Goal: Task Accomplishment & Management: Complete application form

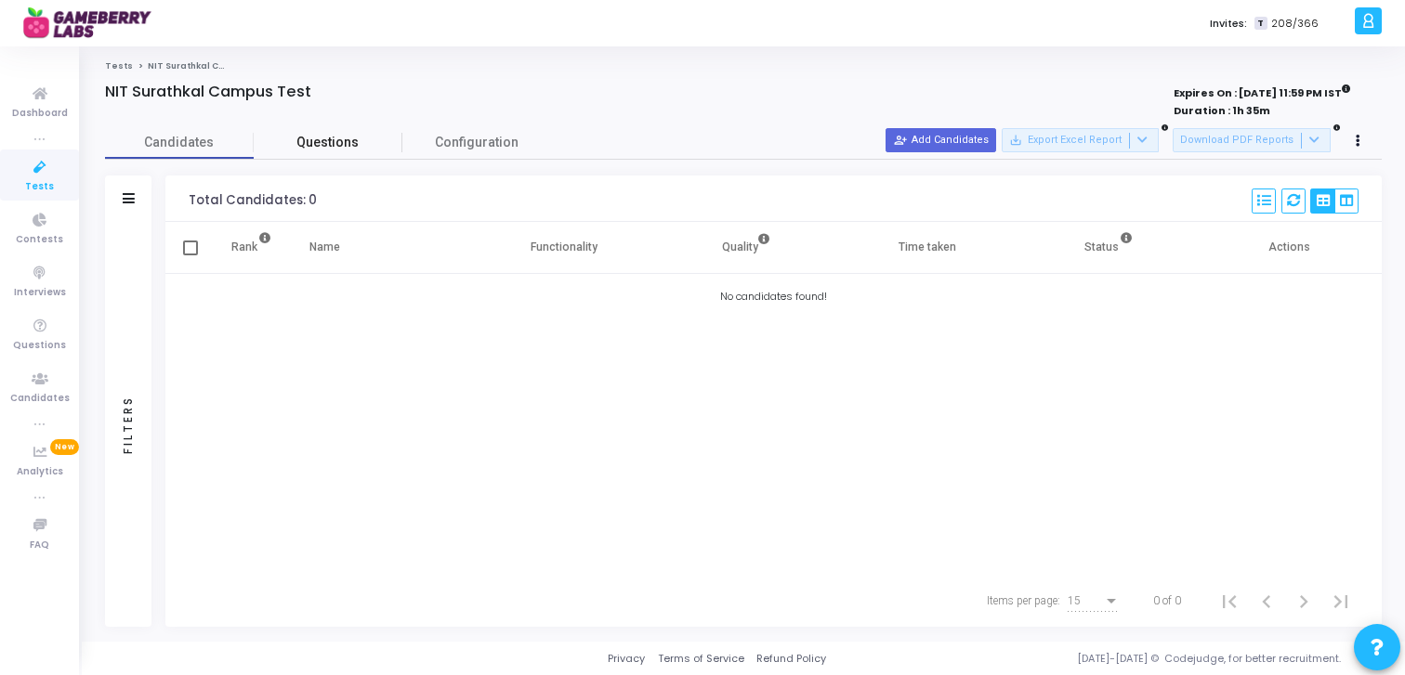
click at [334, 140] on span "Questions" at bounding box center [328, 143] width 149 height 20
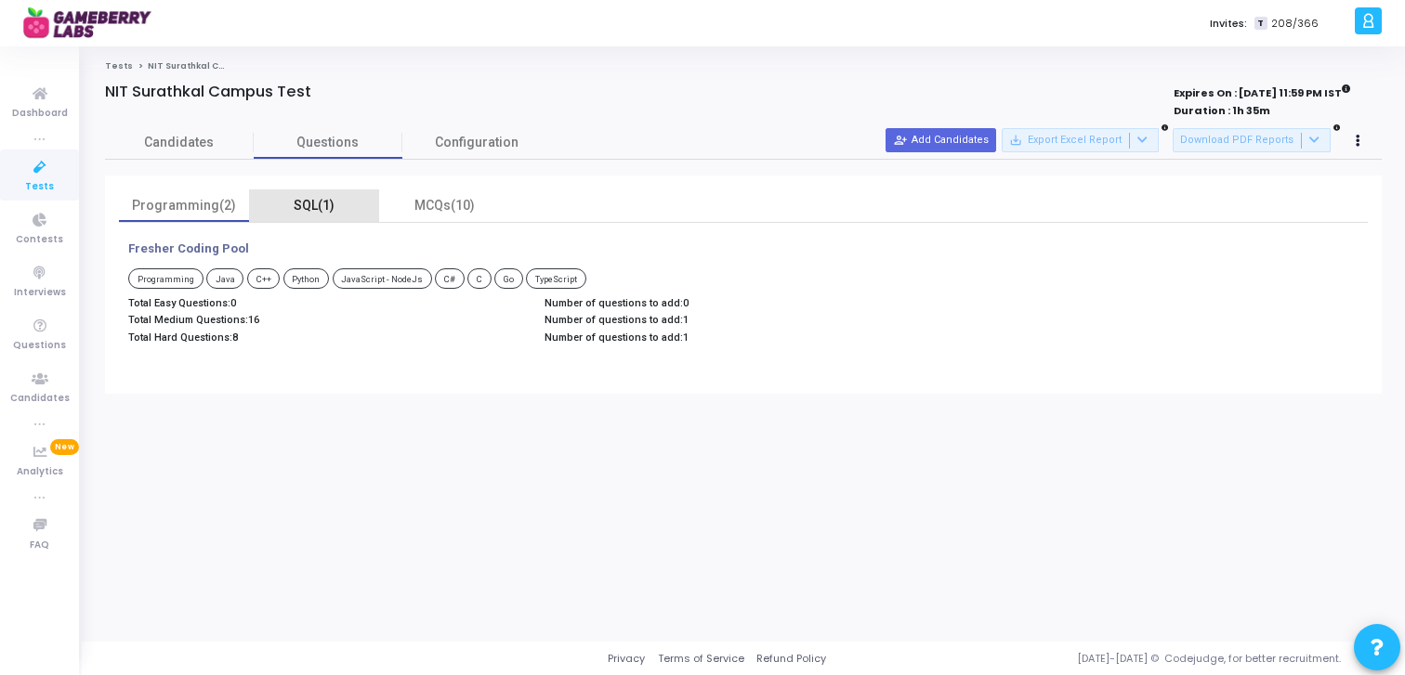
click at [331, 215] on div "SQL(1)" at bounding box center [314, 206] width 108 height 20
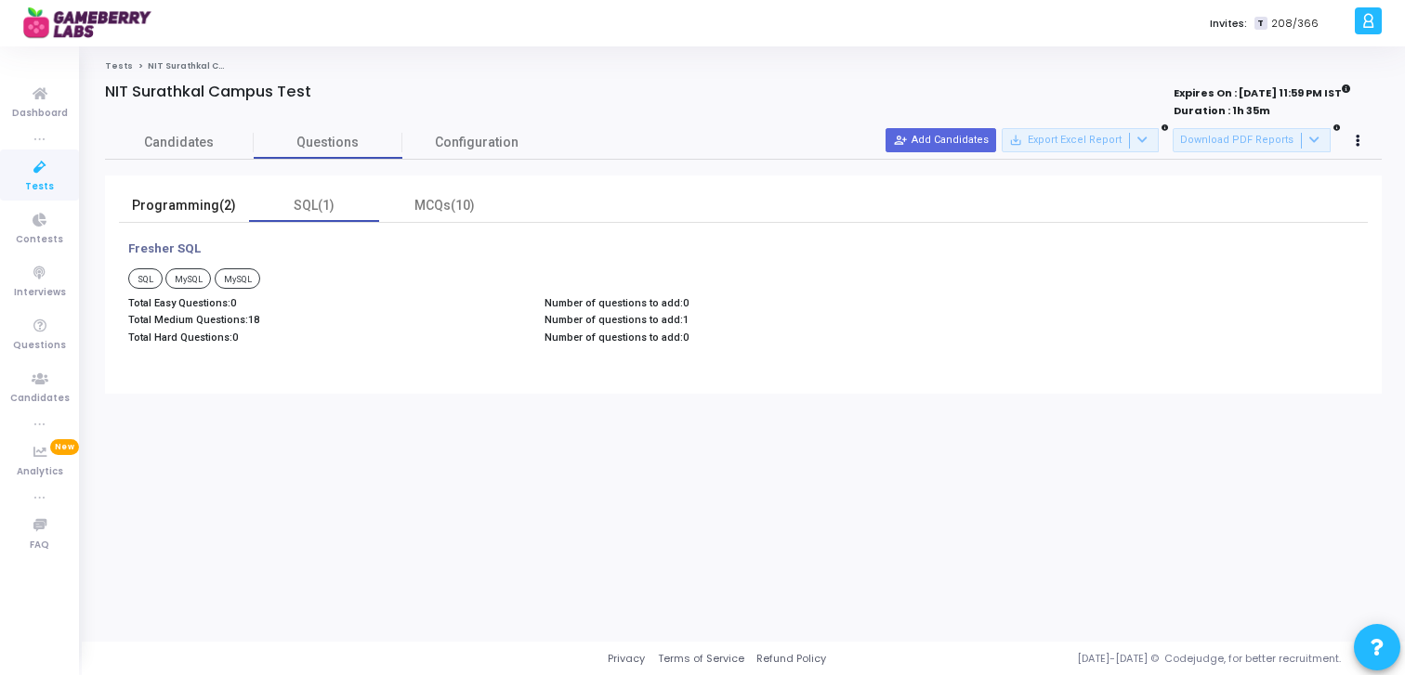
click at [187, 194] on div "Programming(2)" at bounding box center [184, 205] width 130 height 33
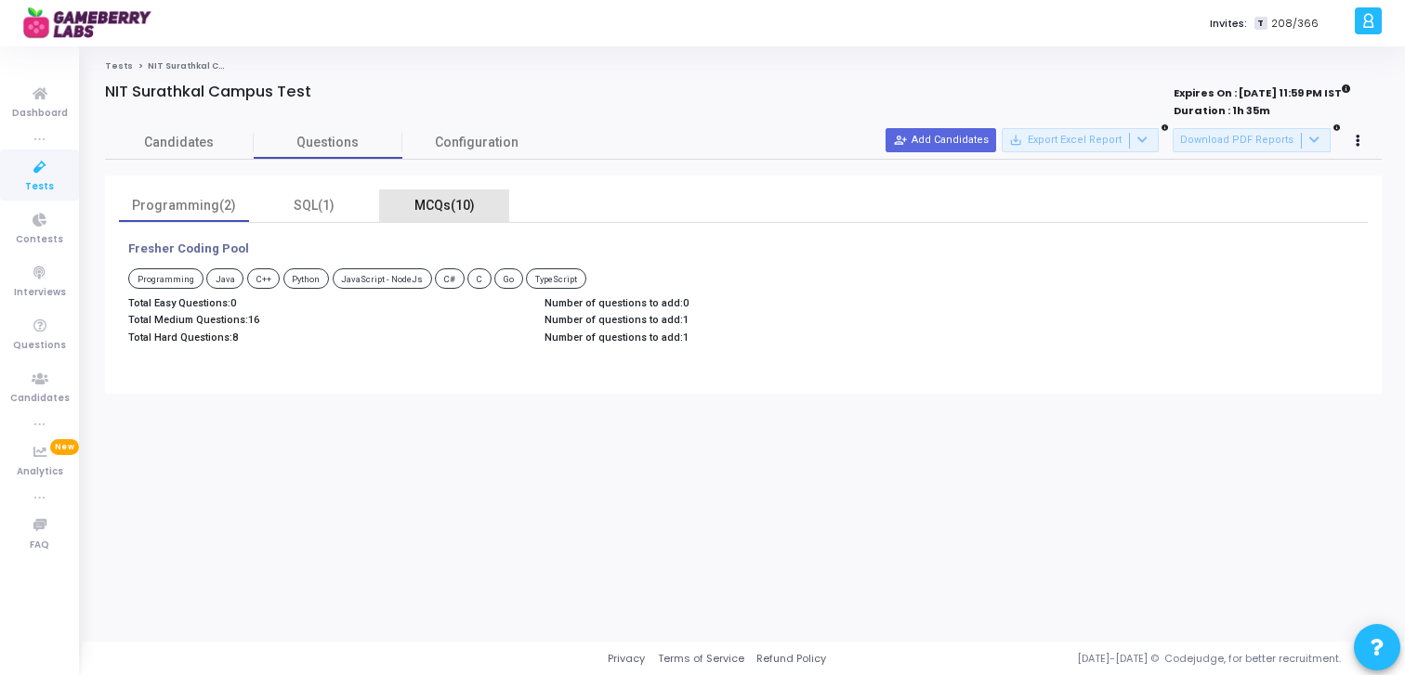
click at [434, 202] on div "MCQs(10)" at bounding box center [444, 206] width 108 height 20
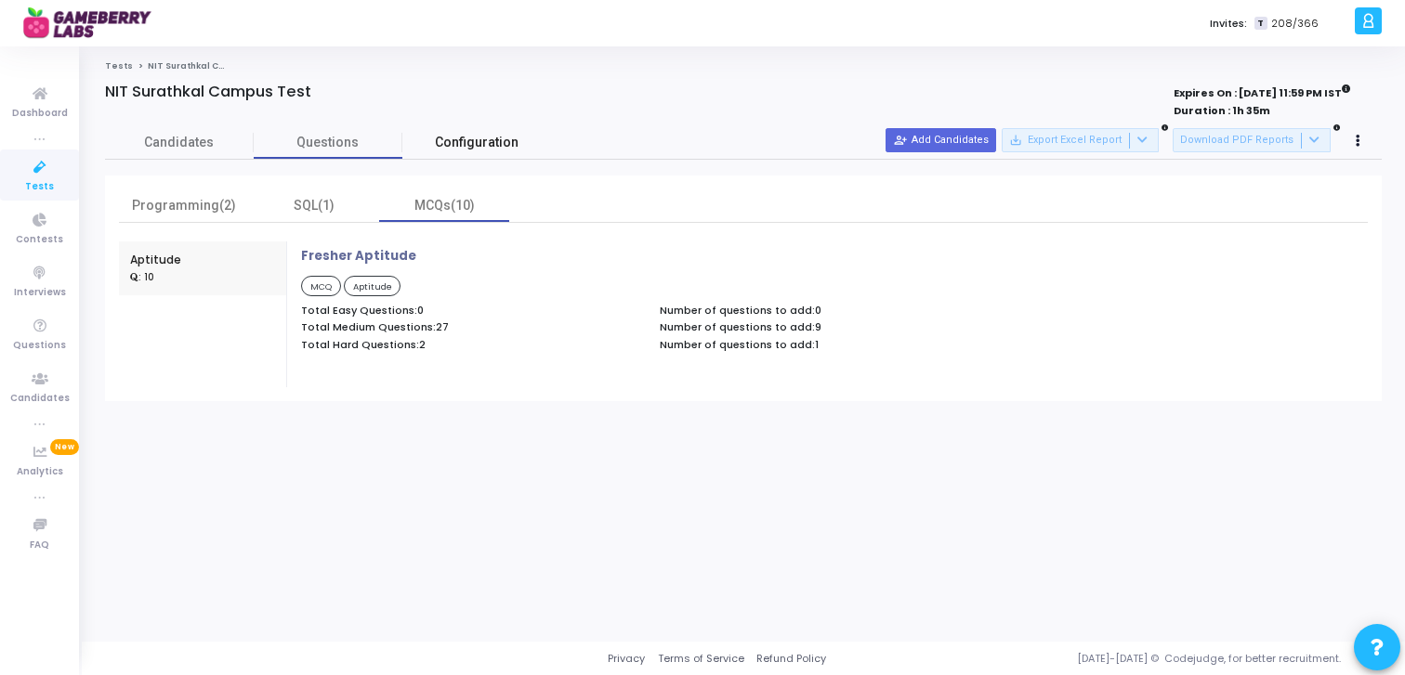
click at [482, 150] on span "Configuration" at bounding box center [477, 143] width 84 height 20
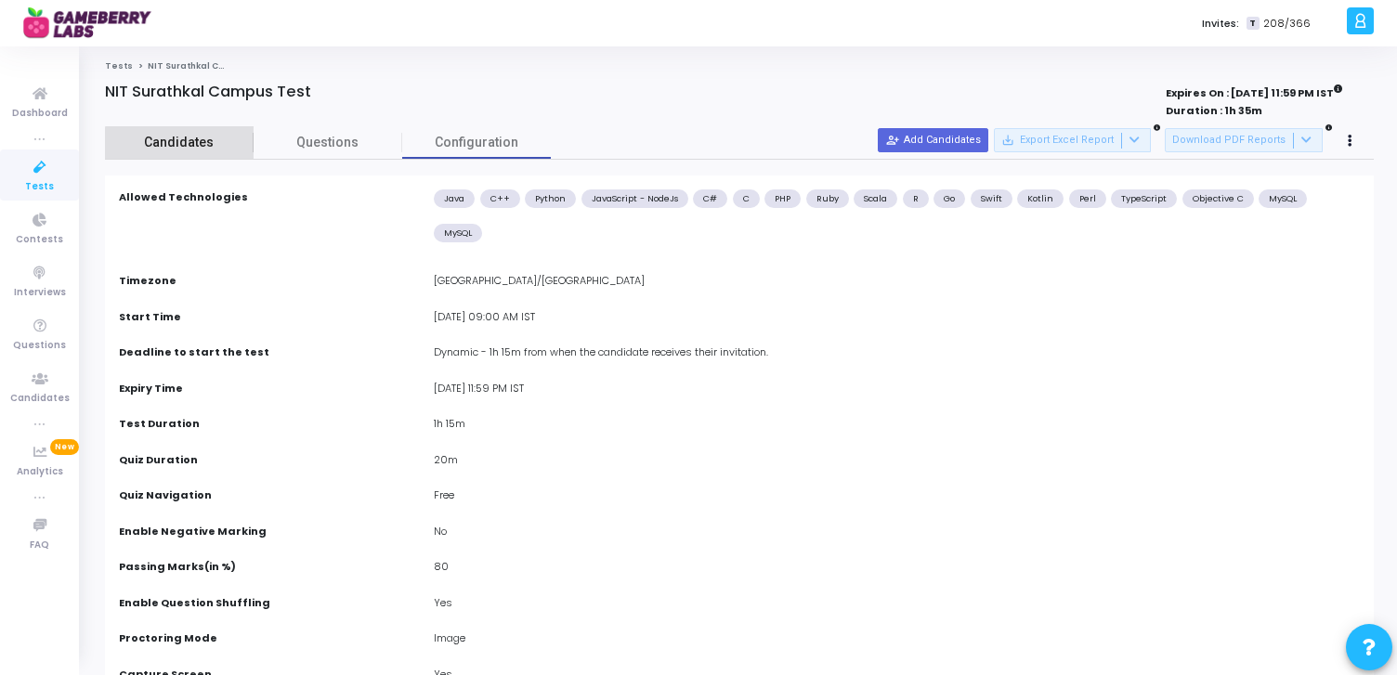
click at [187, 149] on span "Candidates" at bounding box center [179, 143] width 149 height 20
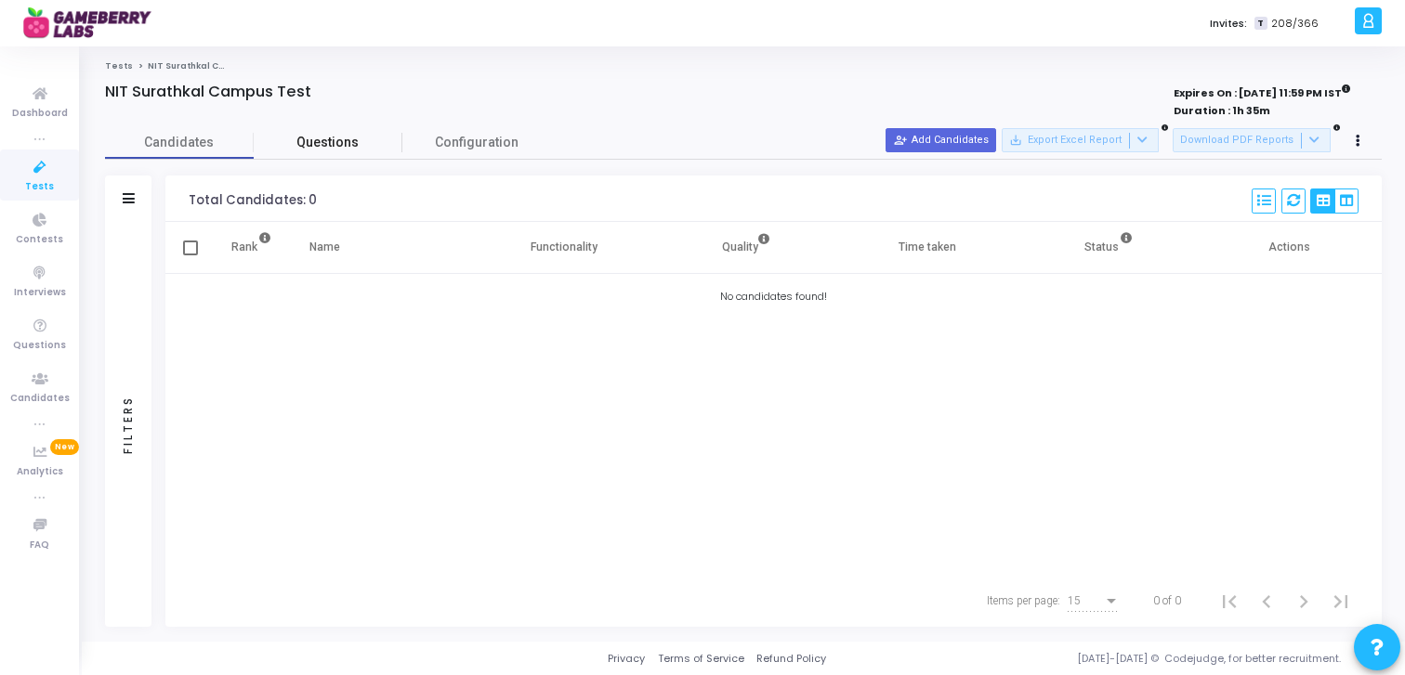
click at [334, 143] on span "Questions" at bounding box center [328, 143] width 149 height 20
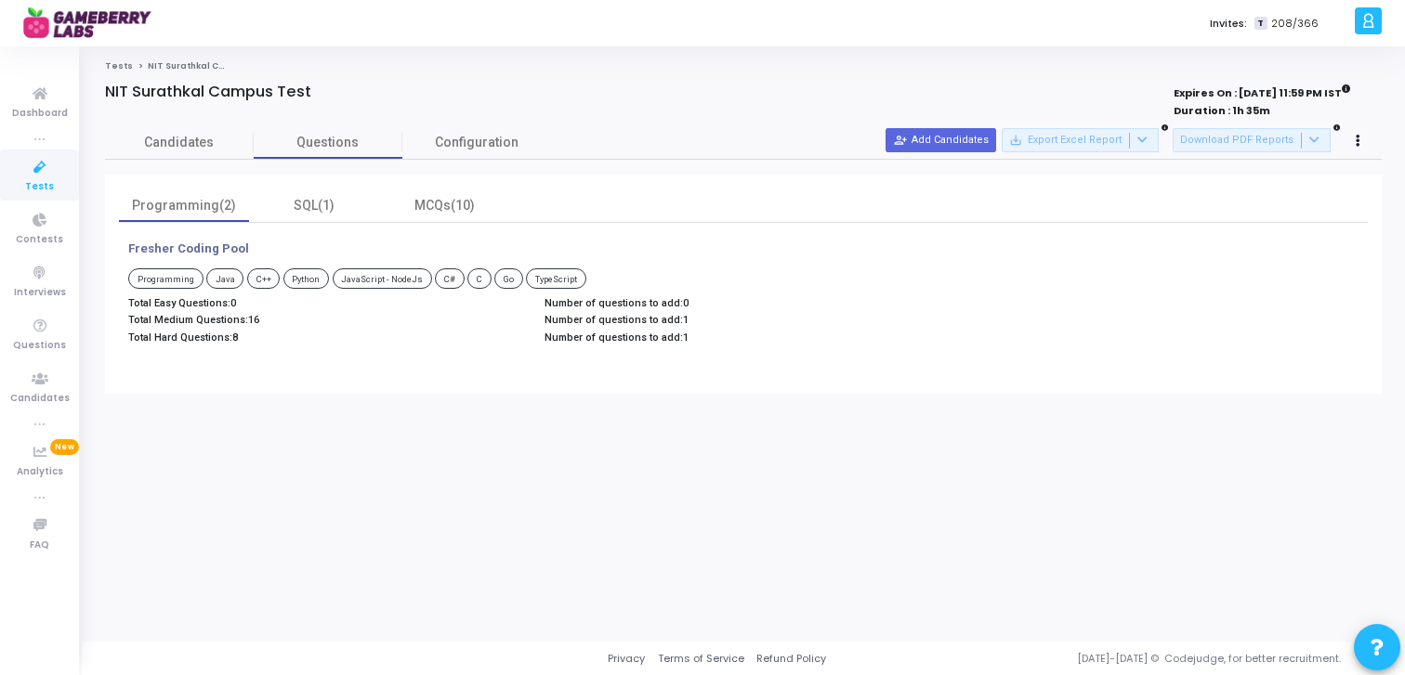
click at [196, 248] on p "Fresher Coding Pool" at bounding box center [188, 249] width 121 height 15
click at [444, 220] on div "MCQs(10)" at bounding box center [444, 205] width 130 height 33
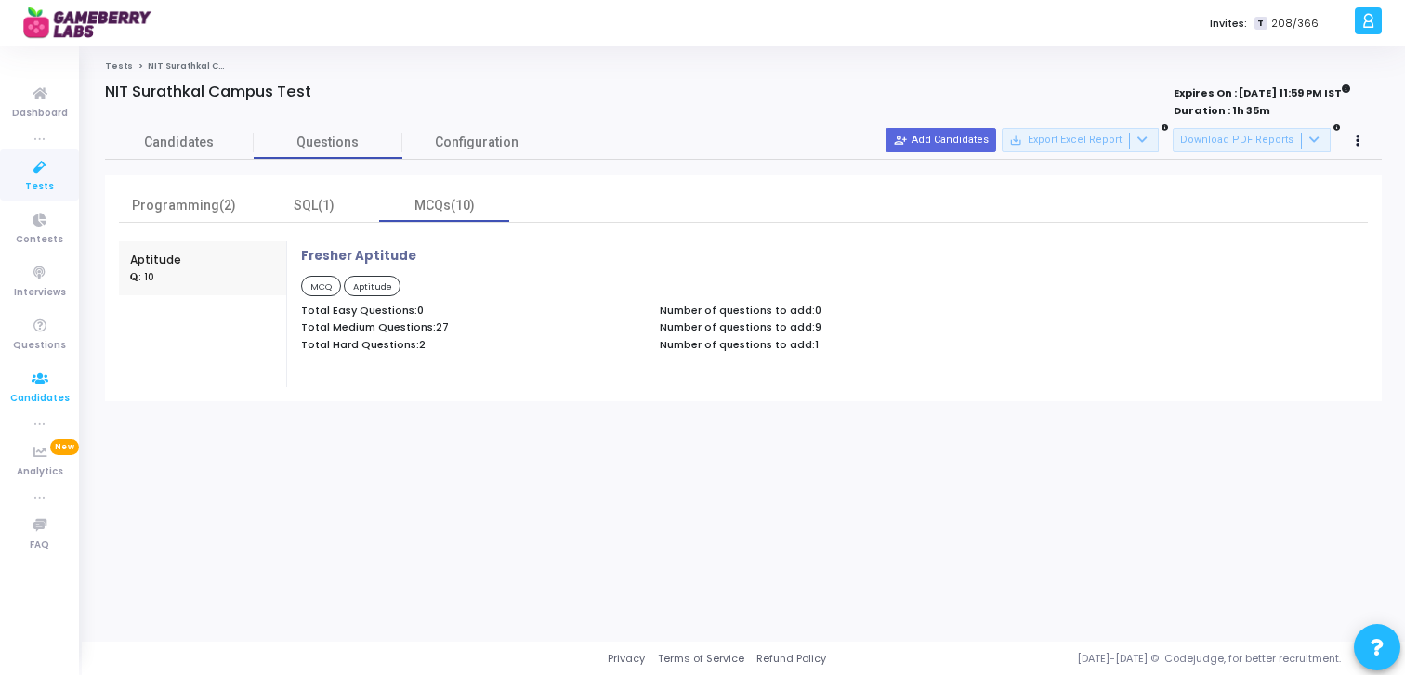
click at [41, 384] on icon at bounding box center [39, 379] width 39 height 23
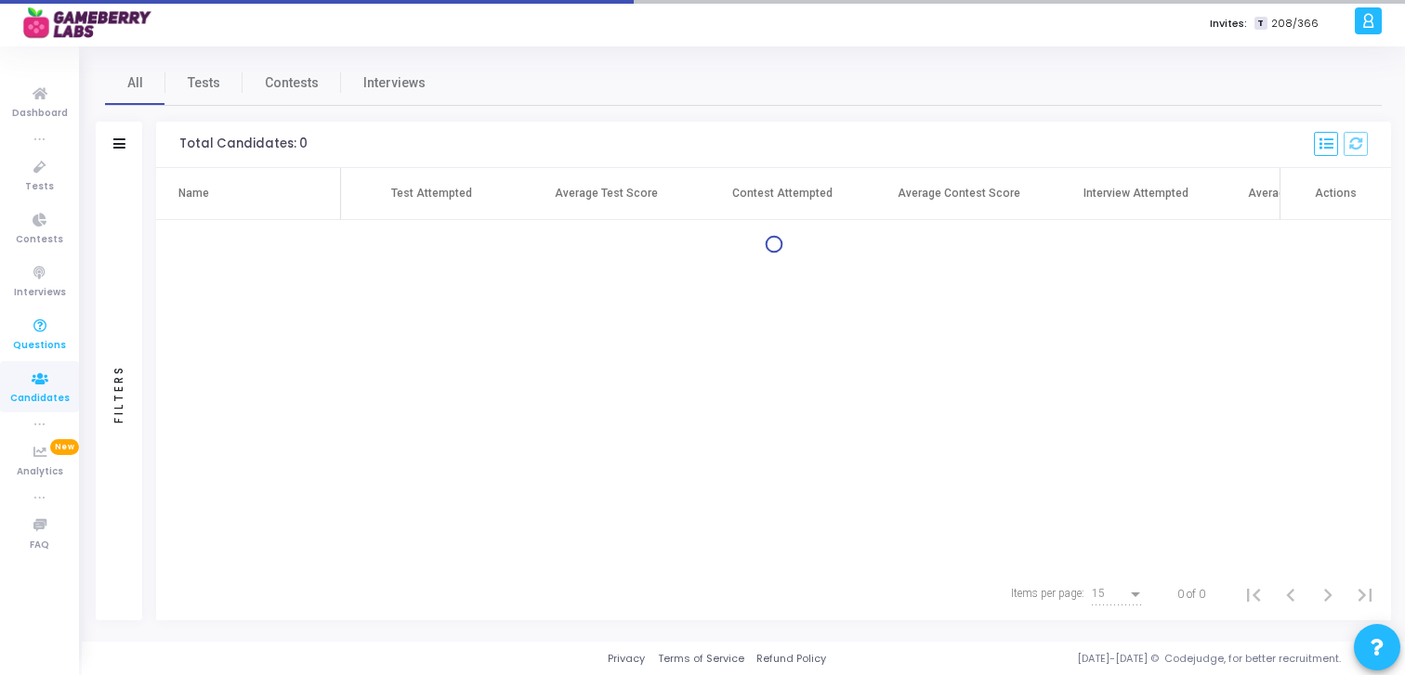
click at [41, 346] on span "Questions" at bounding box center [39, 346] width 53 height 16
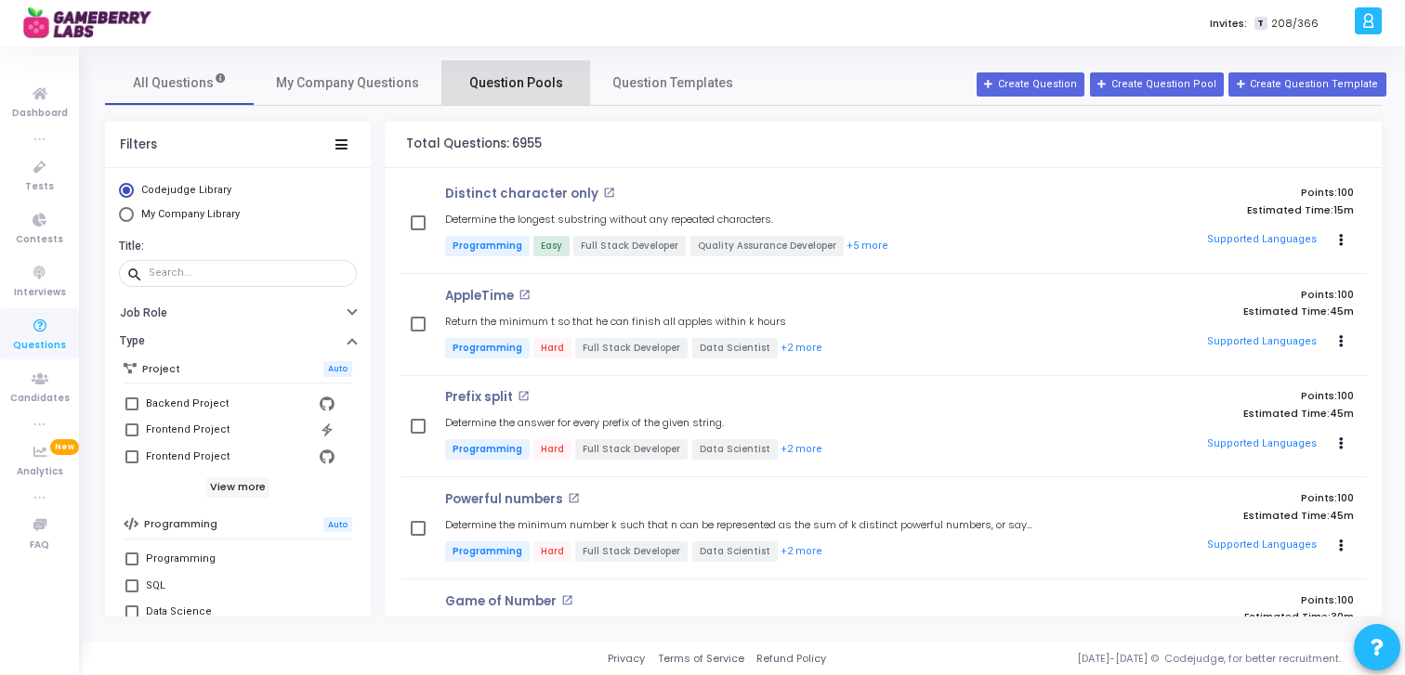
click at [516, 84] on span "Question Pools" at bounding box center [516, 83] width 94 height 20
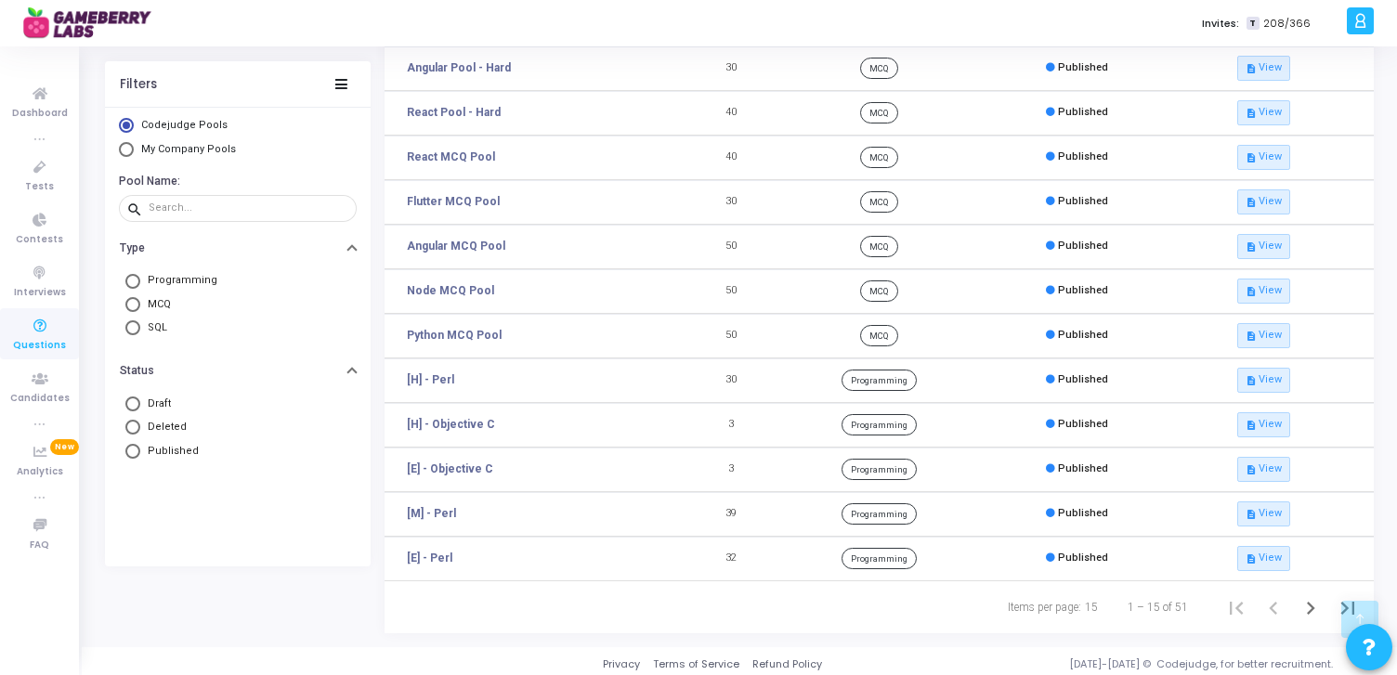
scroll to position [307, 0]
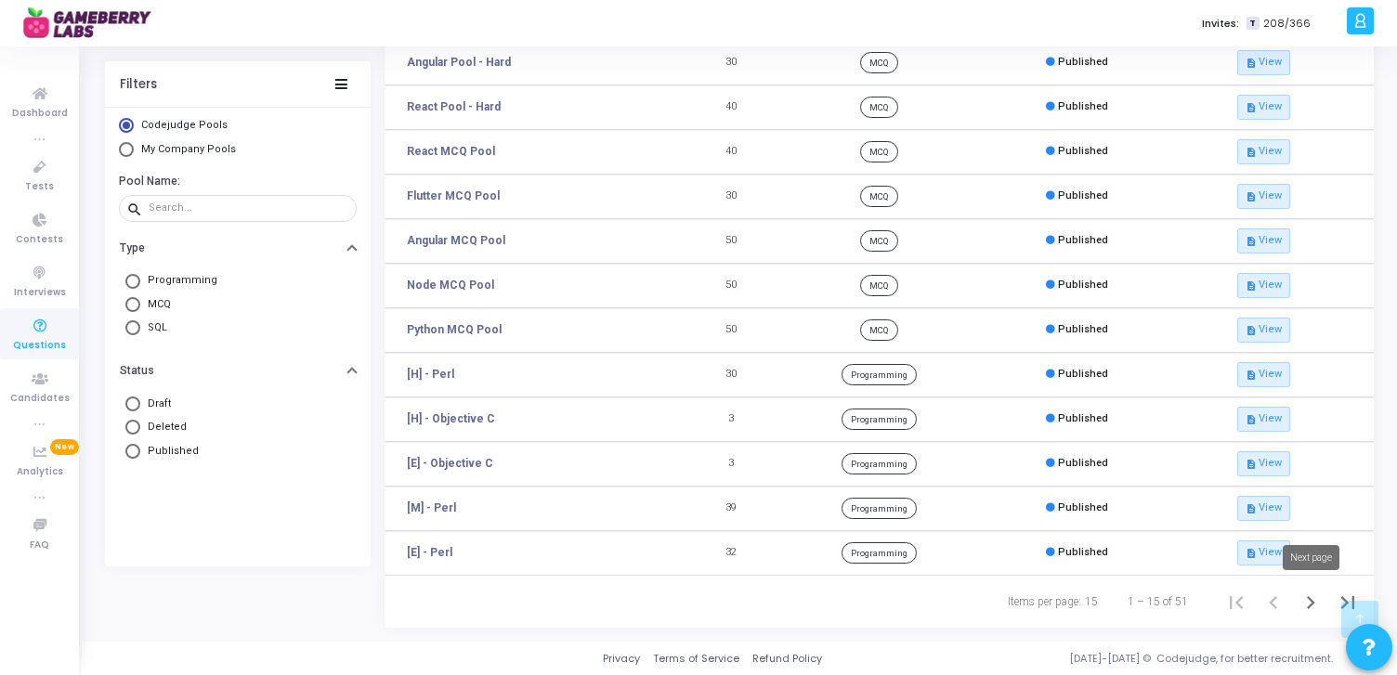
click at [1316, 603] on icon "Next page" at bounding box center [1311, 603] width 26 height 26
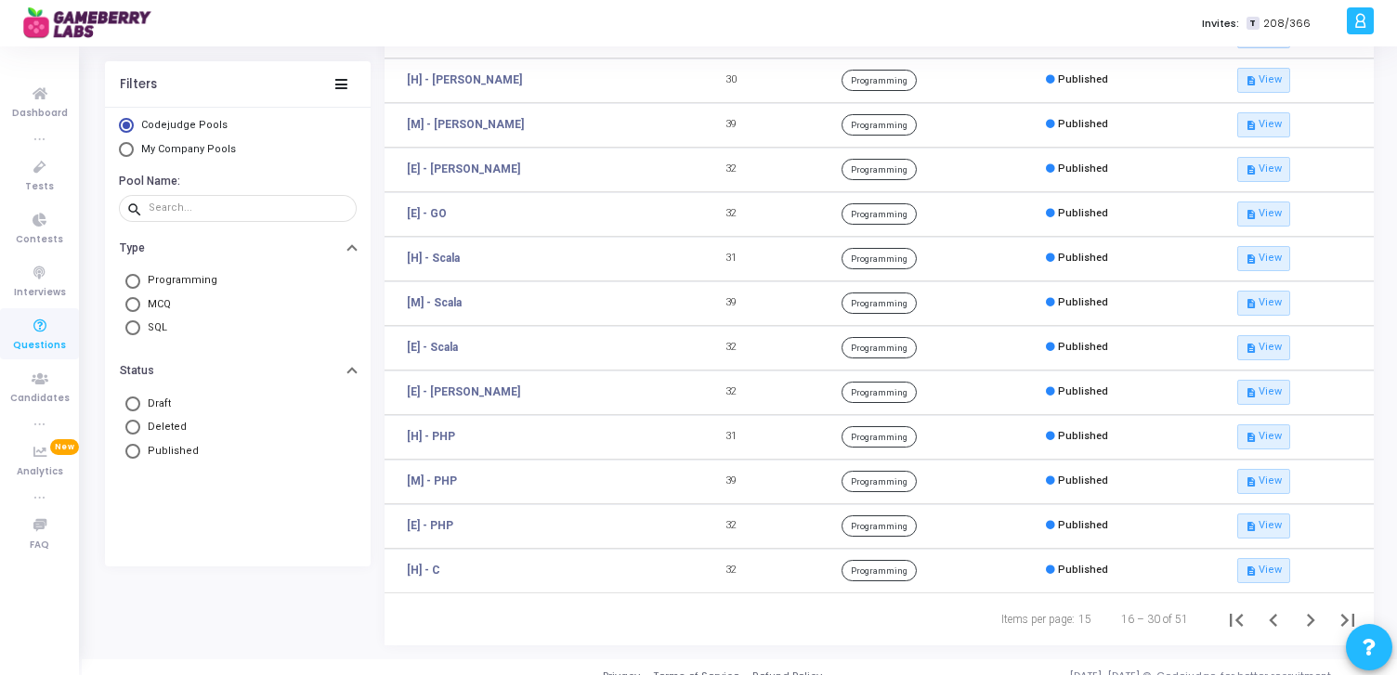
scroll to position [307, 0]
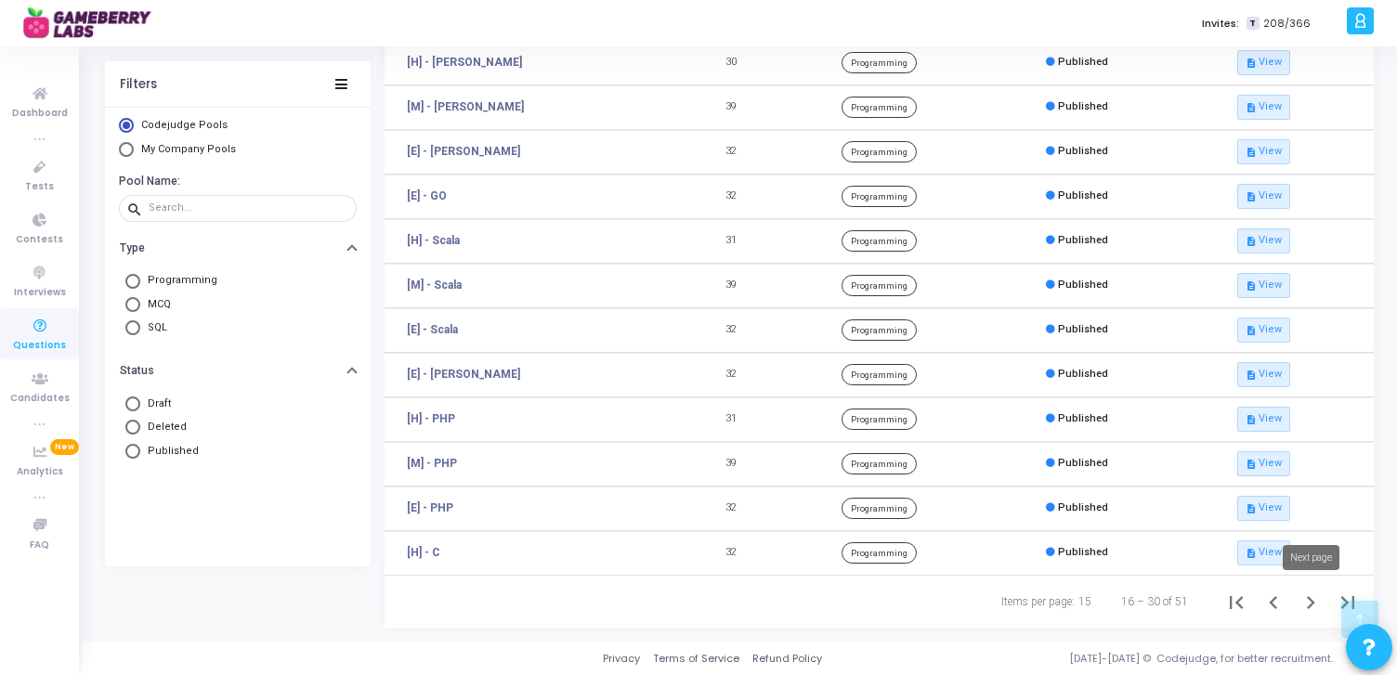
click at [1313, 603] on icon "Next page" at bounding box center [1311, 602] width 8 height 13
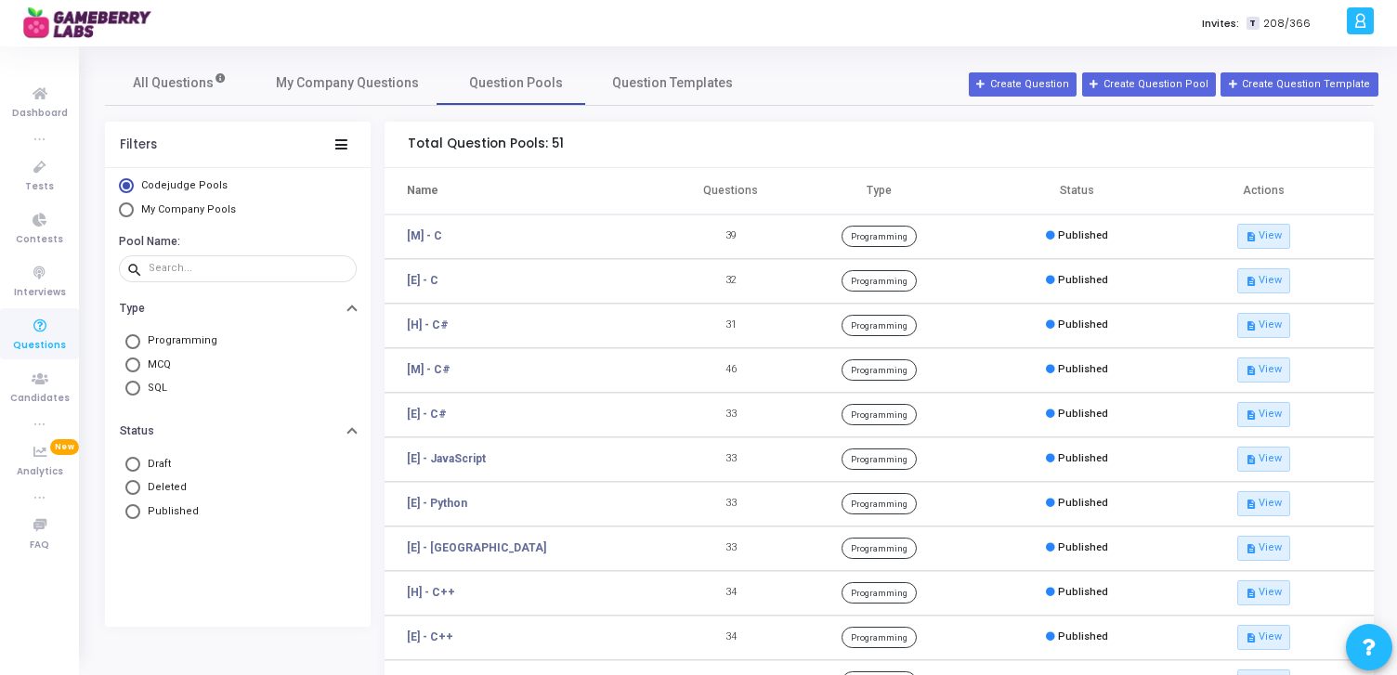
click at [127, 212] on span "Select Library" at bounding box center [126, 210] width 15 height 15
click at [127, 212] on input "My Company Pools" at bounding box center [126, 210] width 15 height 15
radio input "true"
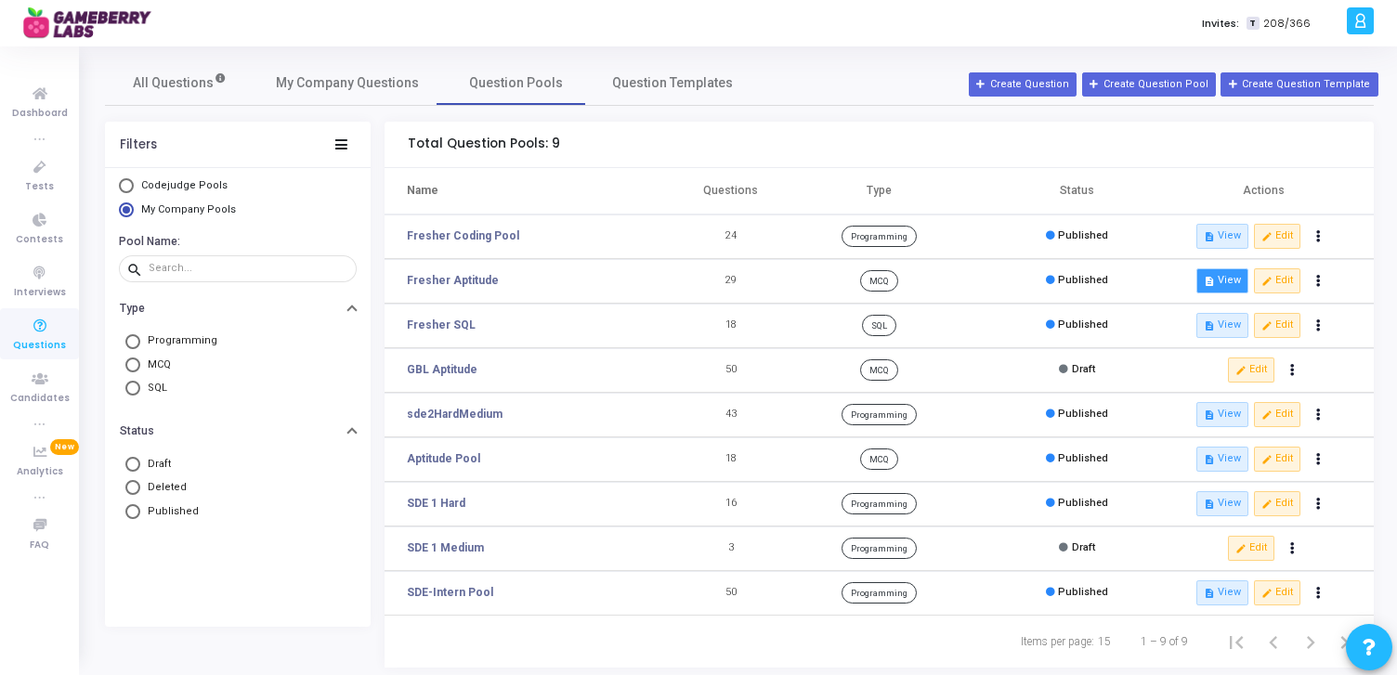
click at [1221, 281] on button "description View" at bounding box center [1222, 280] width 52 height 24
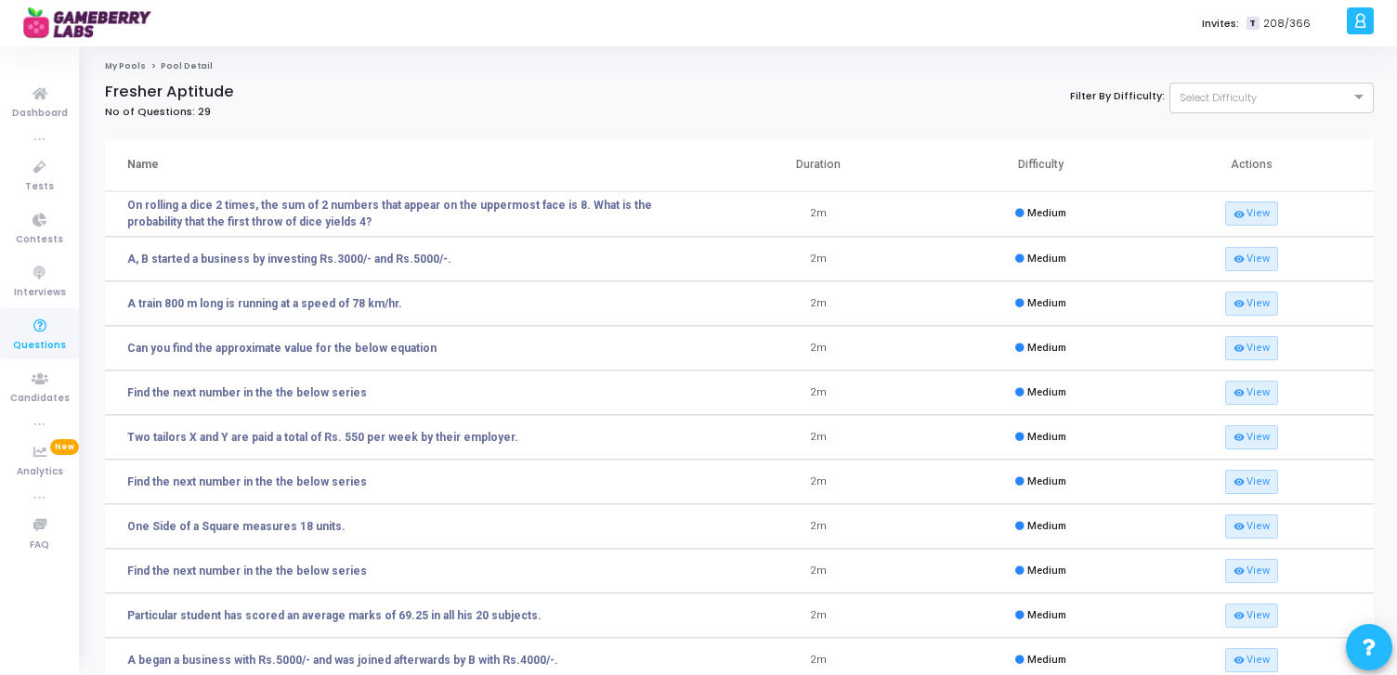
scroll to position [151, 0]
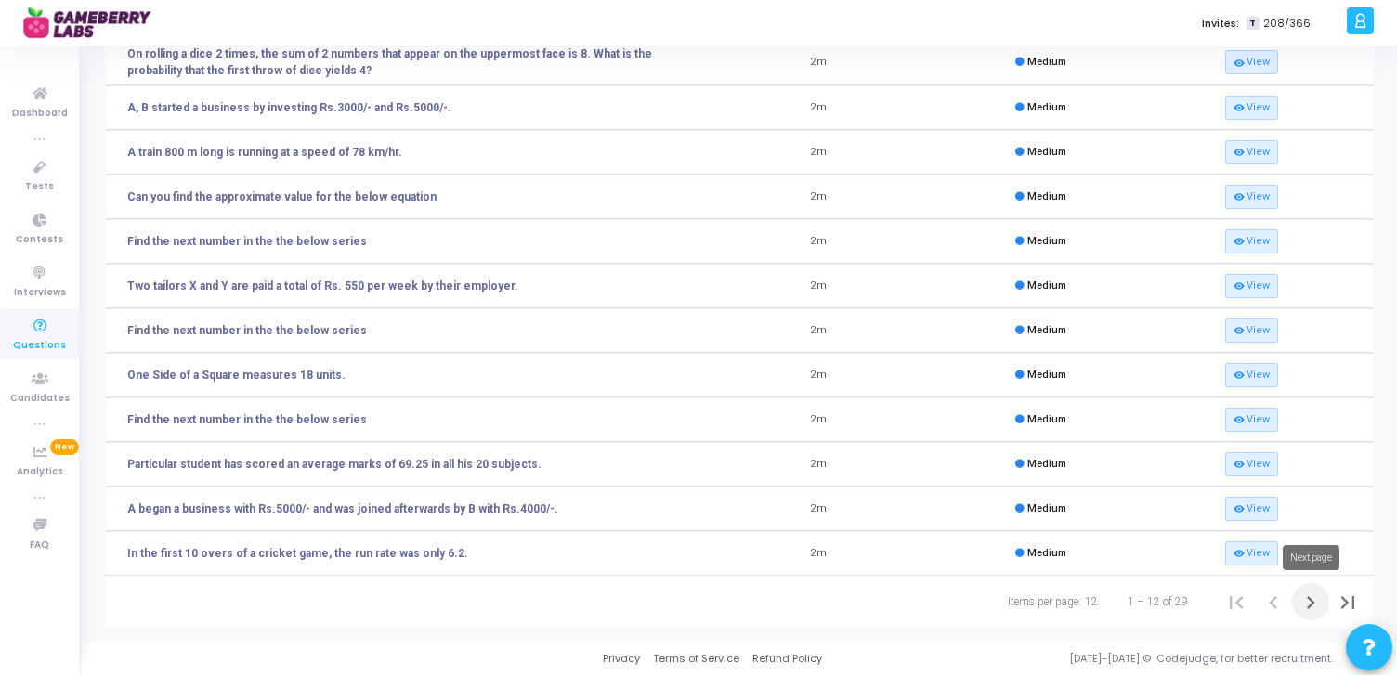
click at [1313, 607] on icon "Next page" at bounding box center [1311, 603] width 26 height 26
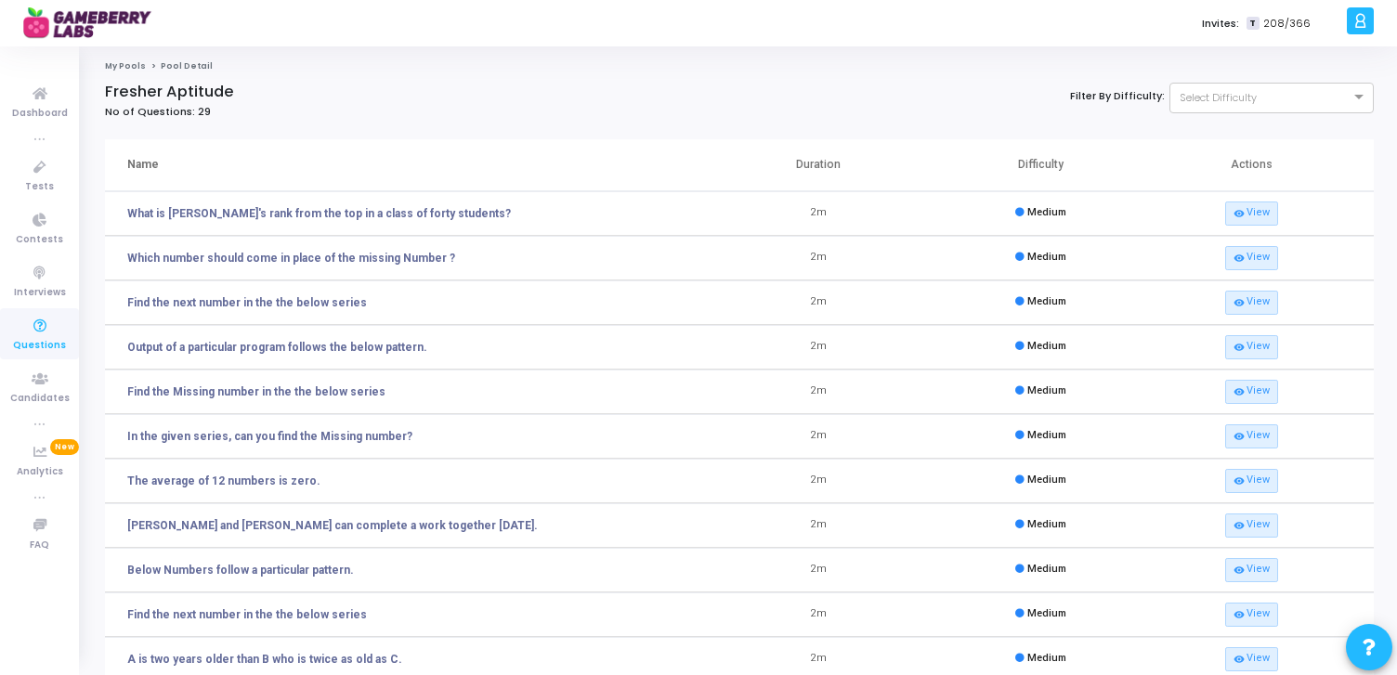
scroll to position [150, 0]
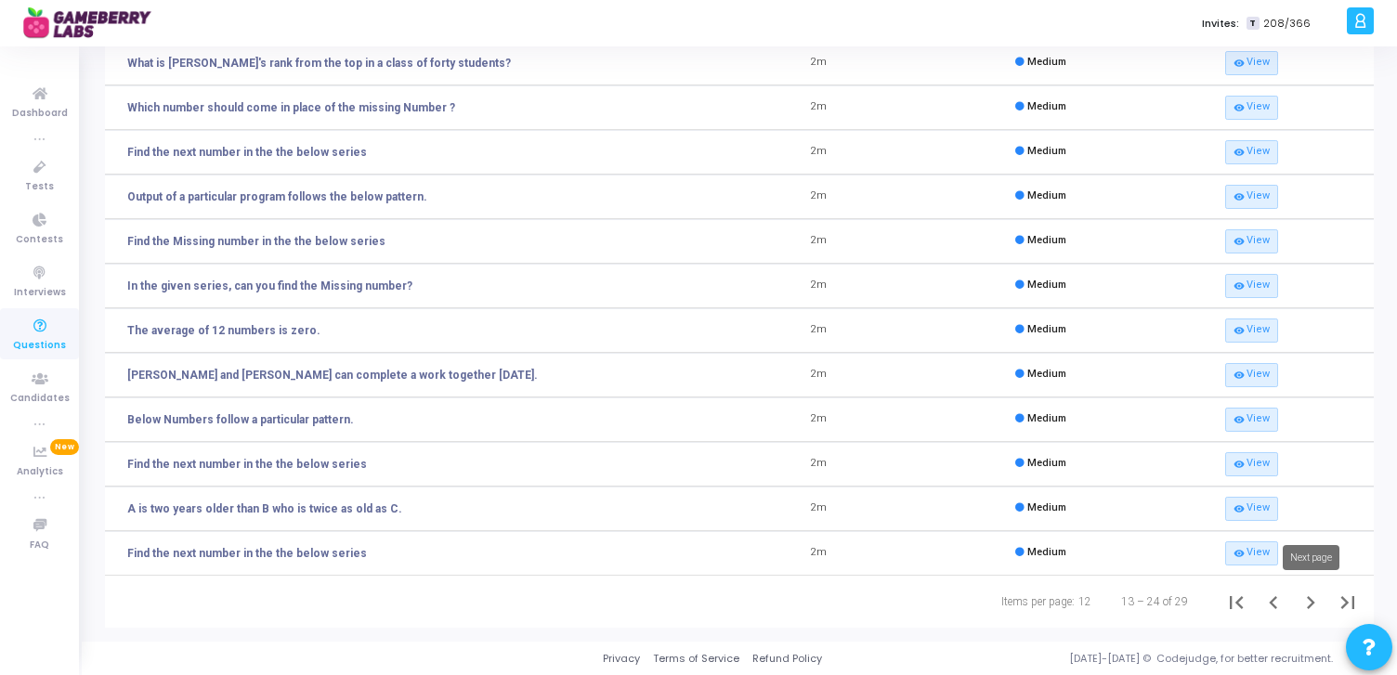
click at [1321, 602] on icon "Next page" at bounding box center [1311, 603] width 26 height 26
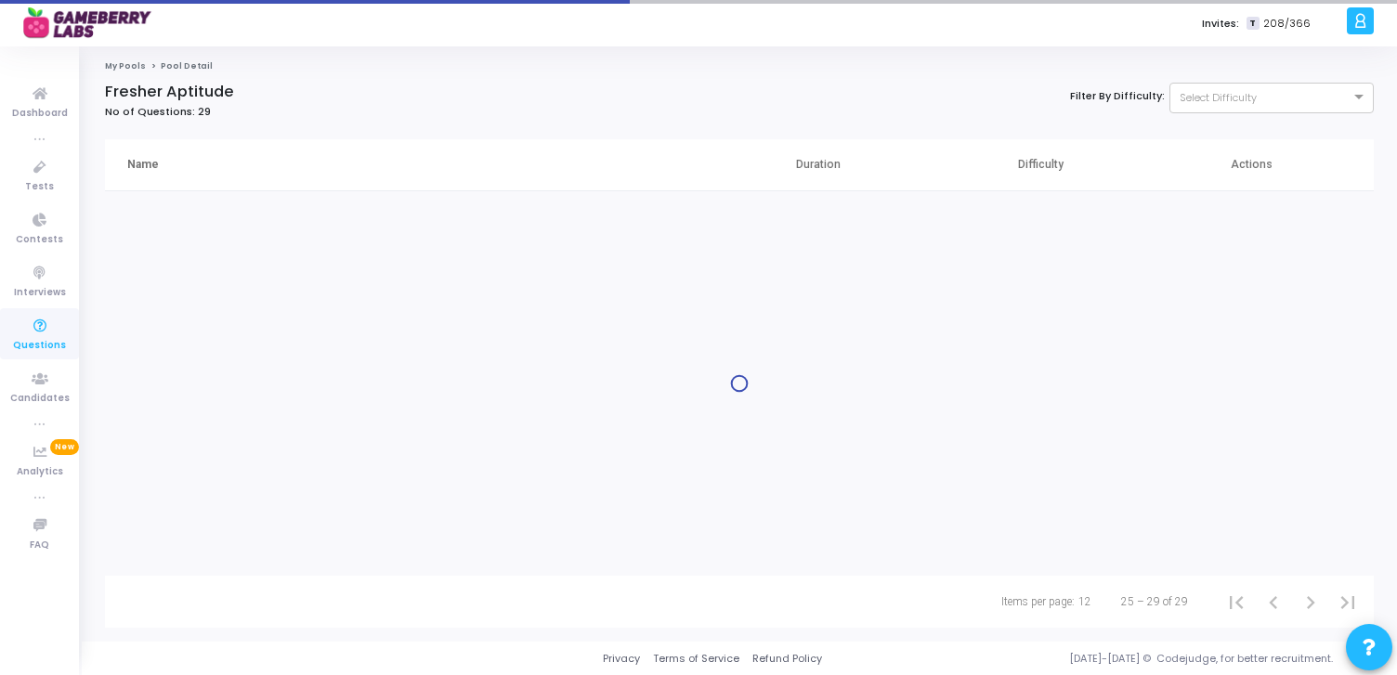
scroll to position [0, 0]
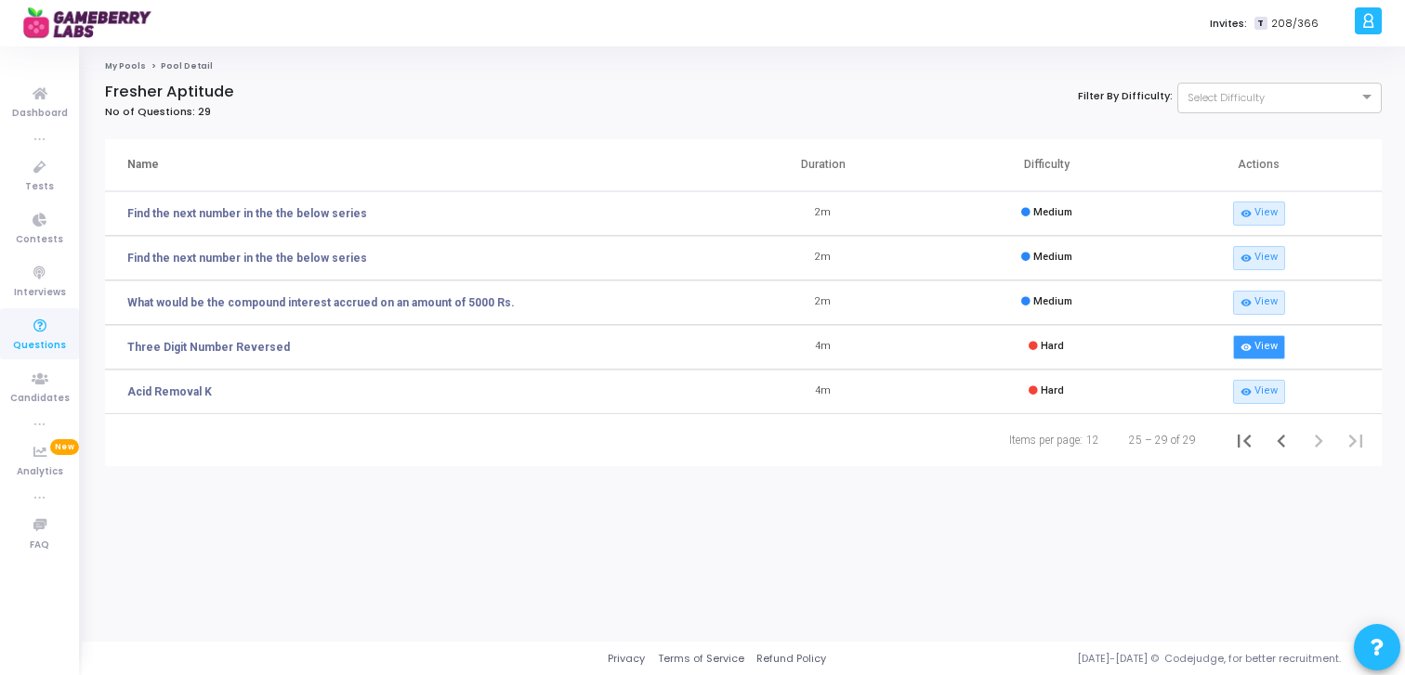
click at [1259, 352] on link "visibility View" at bounding box center [1259, 347] width 52 height 24
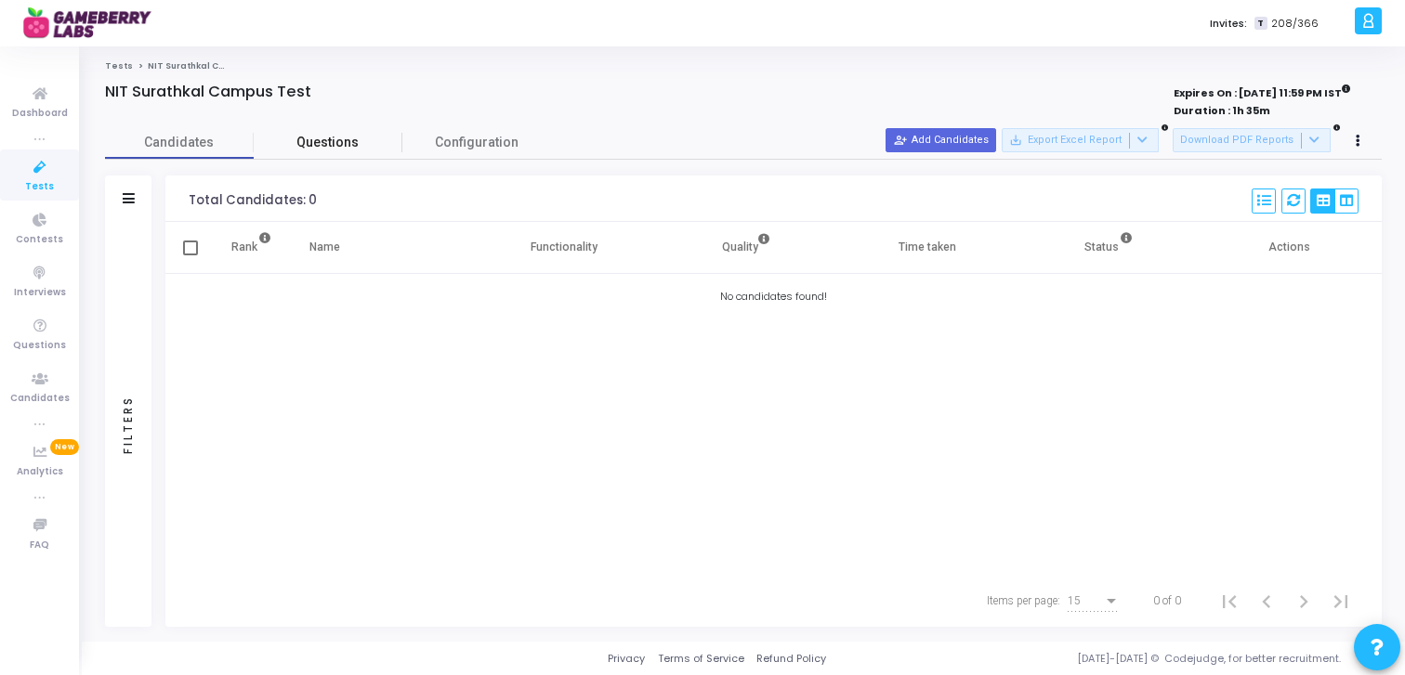
click at [355, 155] on link "Questions" at bounding box center [328, 142] width 149 height 33
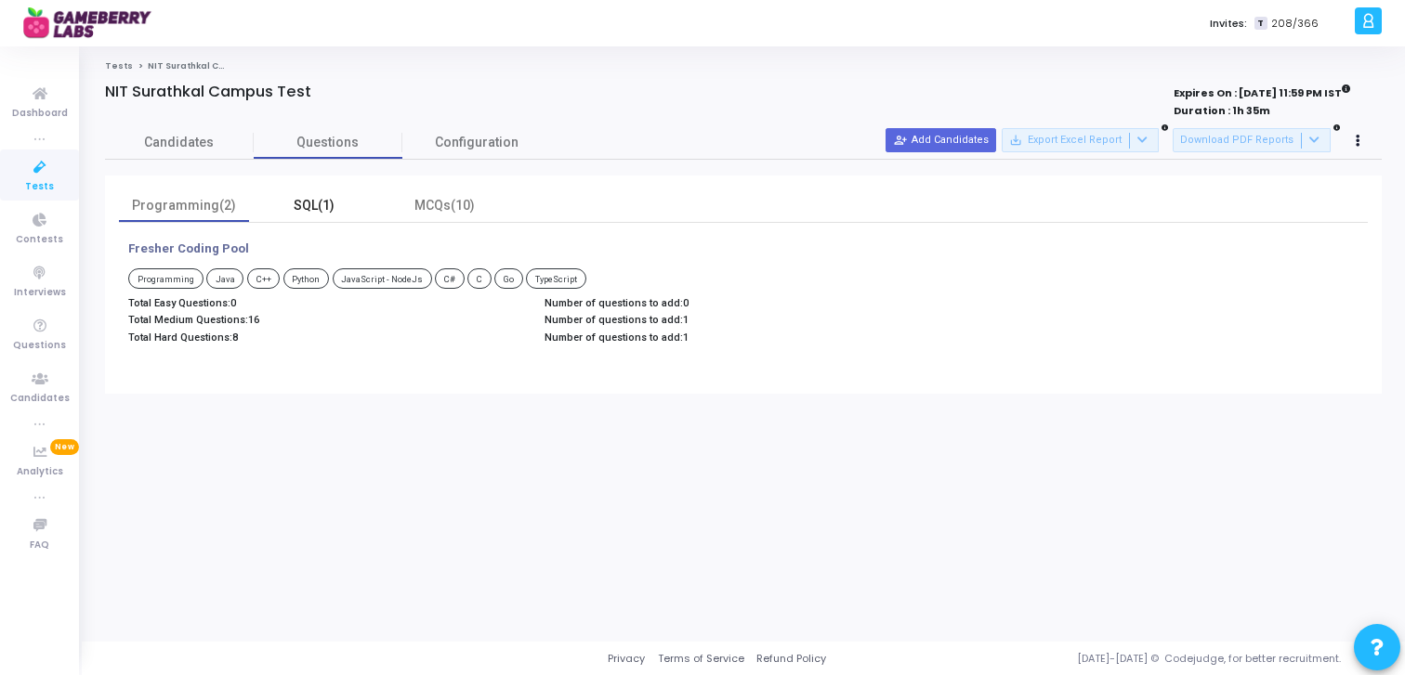
click at [332, 201] on div "SQL(1)" at bounding box center [314, 206] width 108 height 20
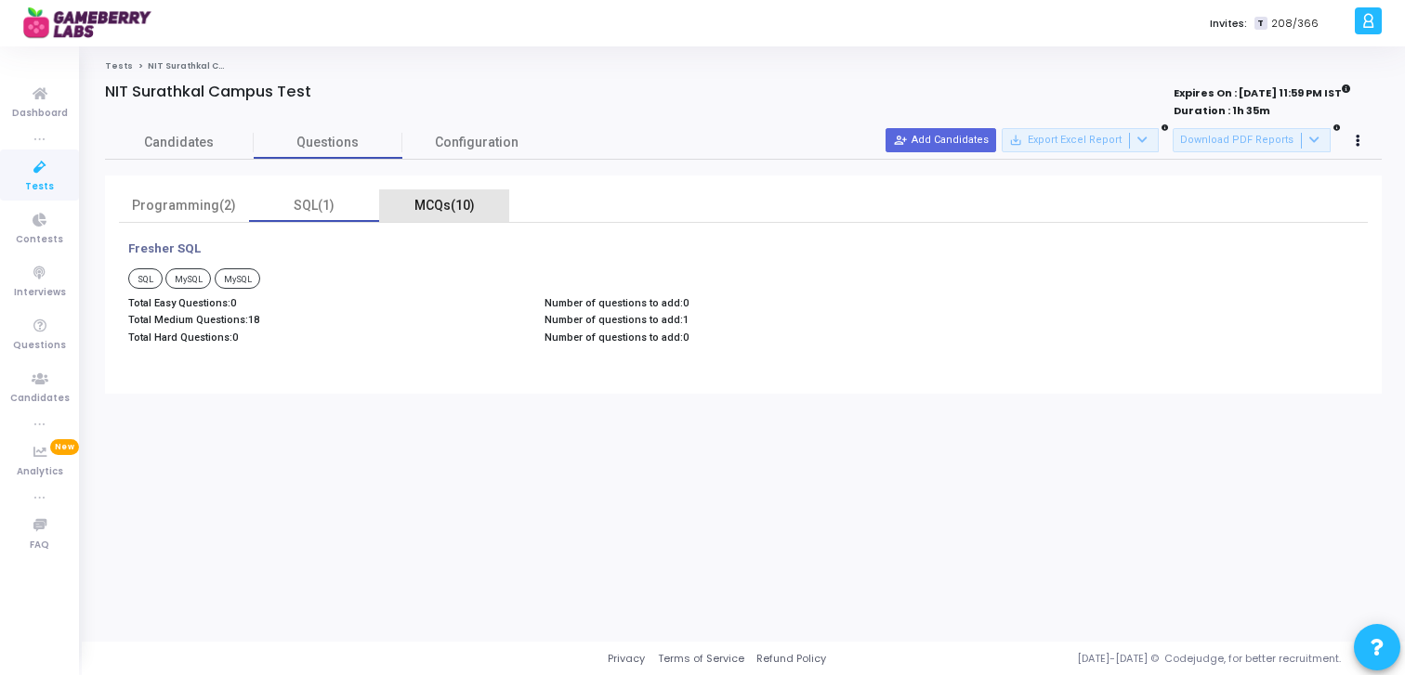
click at [443, 207] on div "MCQs(10)" at bounding box center [444, 206] width 108 height 20
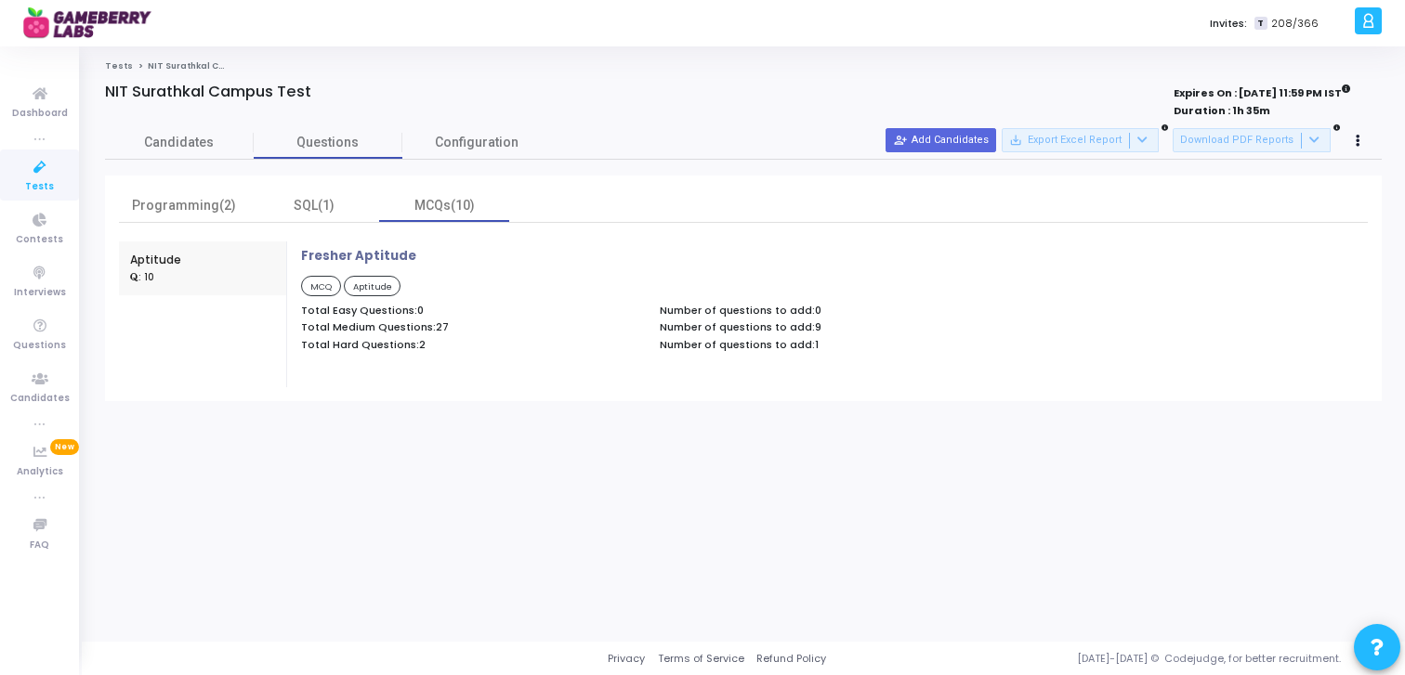
click at [489, 447] on div "Tests NIT Surathkal Campus Test NIT Surathkal Campus Test Expires On : [DATE] 1…" at bounding box center [743, 344] width 1276 height 568
click at [320, 203] on div "SQL(1)" at bounding box center [314, 206] width 108 height 20
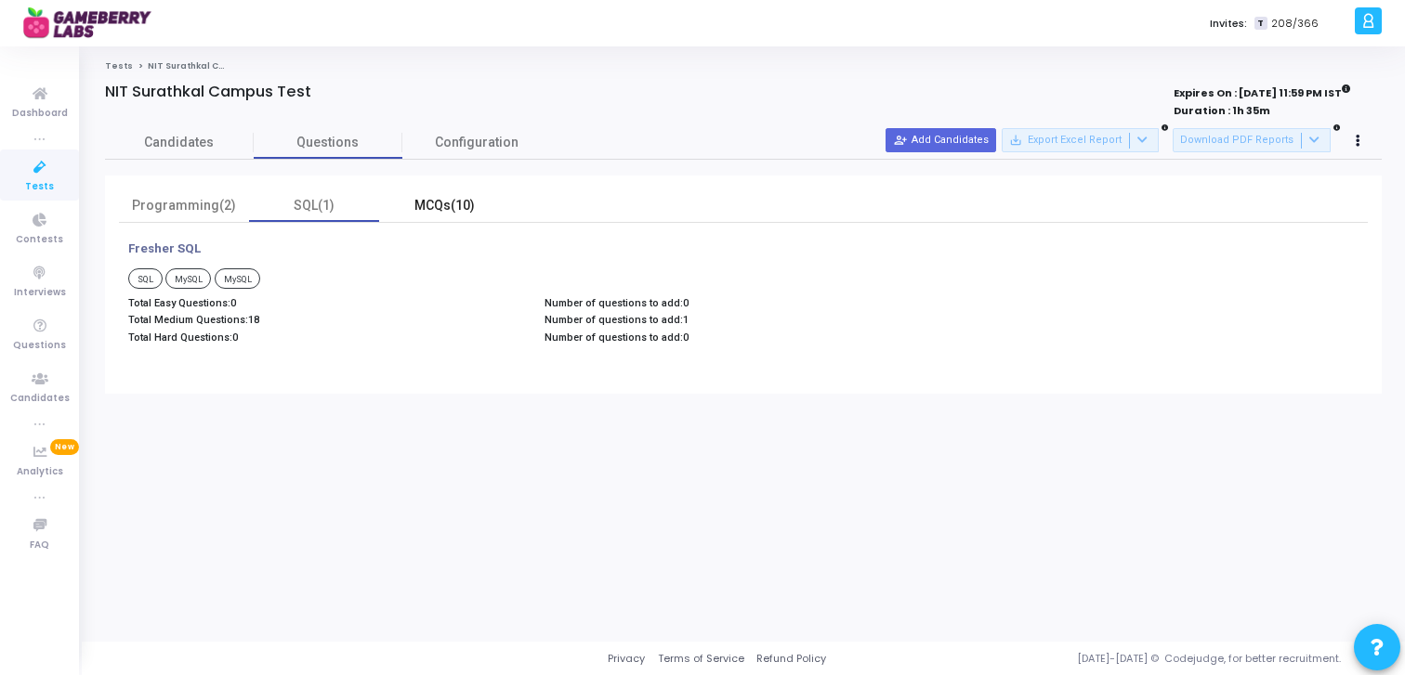
click at [443, 208] on div "MCQs(10)" at bounding box center [444, 206] width 108 height 20
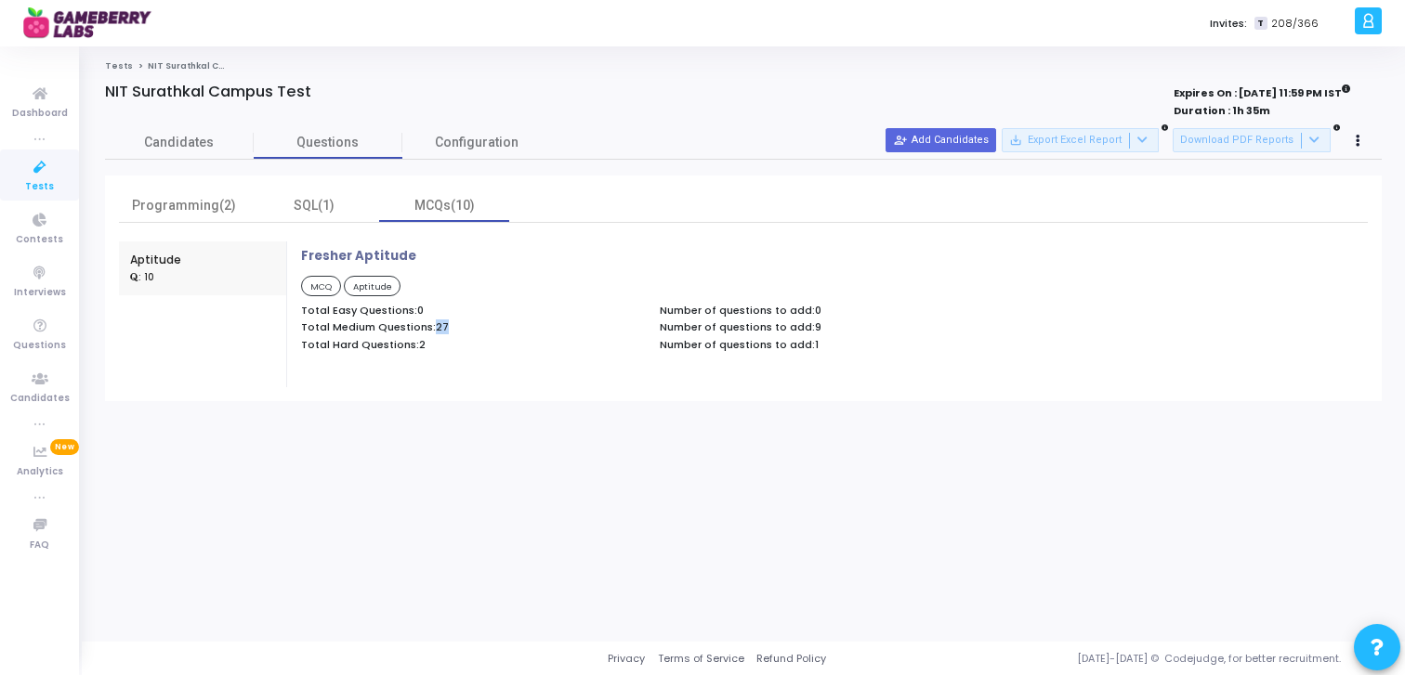
drag, startPoint x: 431, startPoint y: 328, endPoint x: 568, endPoint y: 328, distance: 136.5
click at [568, 328] on p "Total Medium Questions: 27" at bounding box center [471, 327] width 340 height 12
click at [427, 341] on p "Total Hard Questions: 2" at bounding box center [471, 345] width 340 height 12
drag, startPoint x: 429, startPoint y: 326, endPoint x: 510, endPoint y: 326, distance: 80.8
click at [459, 326] on p "Total Medium Questions: 27" at bounding box center [471, 327] width 340 height 12
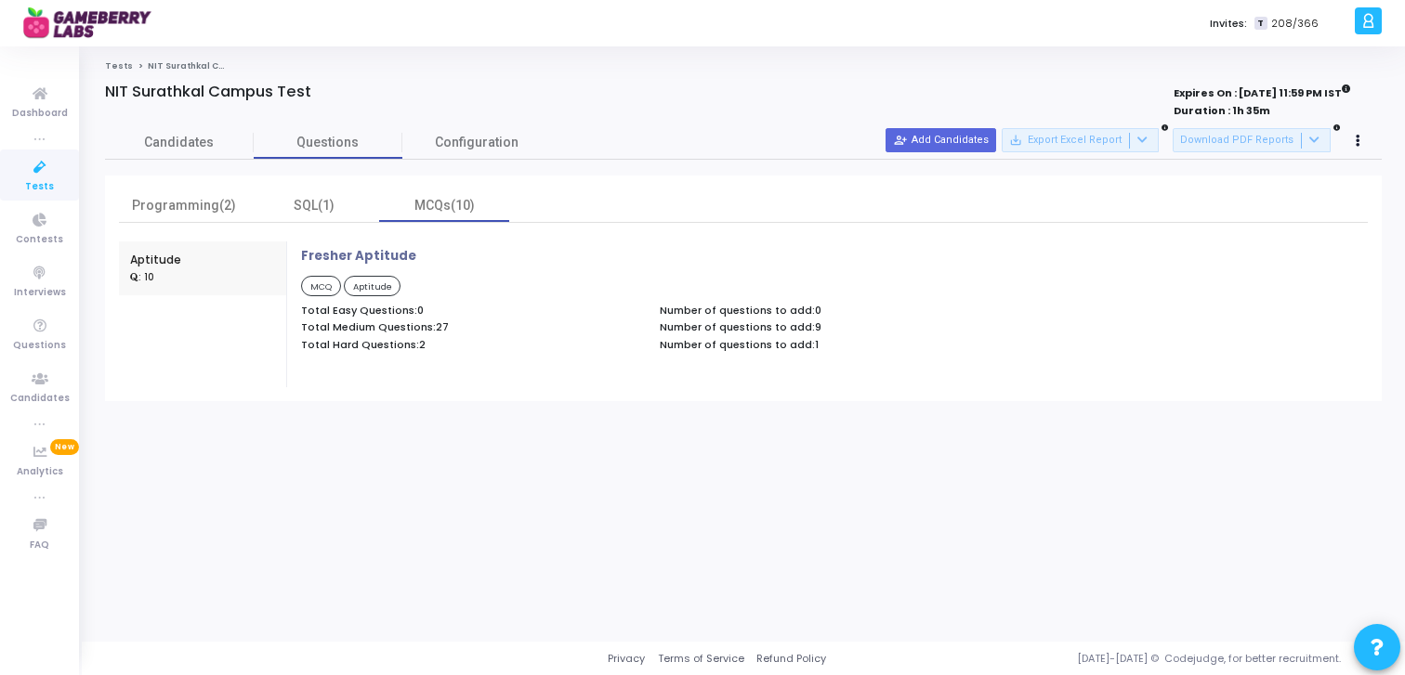
click at [398, 346] on p "Total Hard Questions: 2" at bounding box center [471, 345] width 340 height 12
drag, startPoint x: 385, startPoint y: 346, endPoint x: 456, endPoint y: 346, distance: 71.5
click at [456, 346] on p "Total Hard Questions: 2" at bounding box center [471, 345] width 340 height 12
click at [454, 347] on p "Total Hard Questions: 2" at bounding box center [471, 345] width 340 height 12
click at [190, 144] on span "Candidates" at bounding box center [179, 143] width 149 height 20
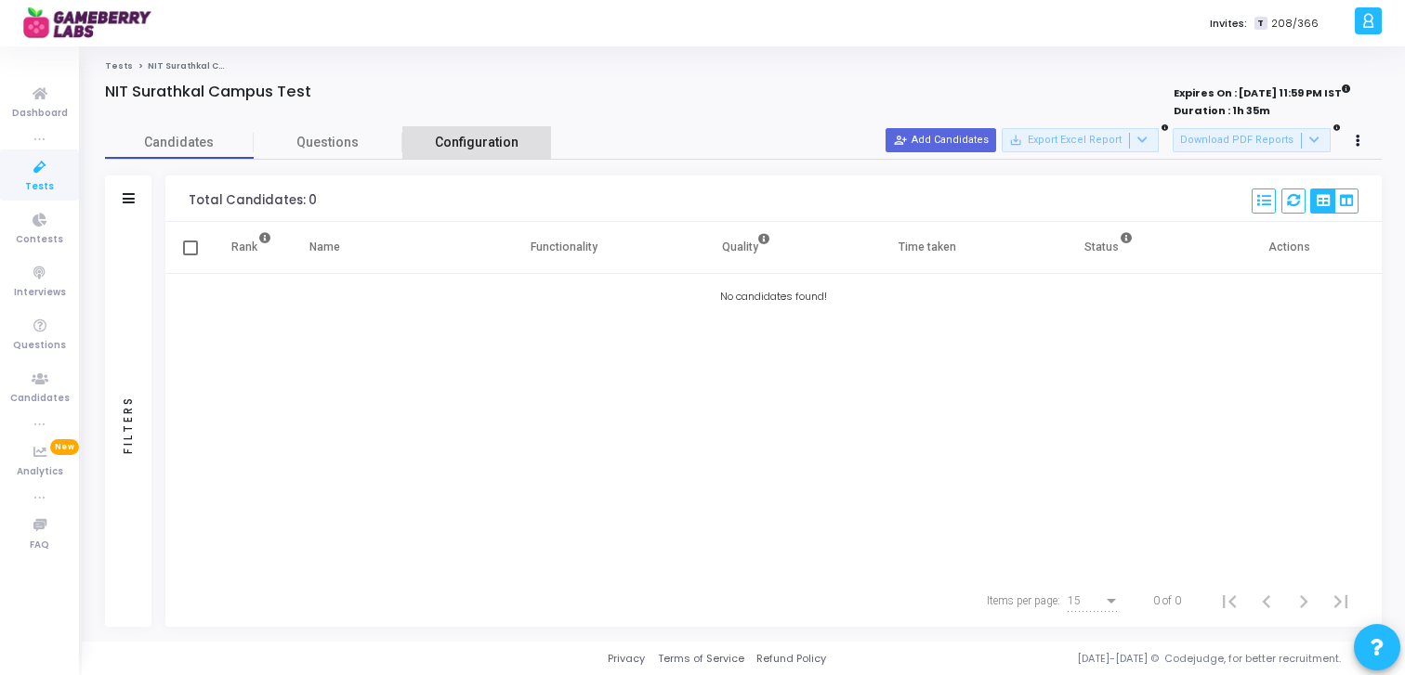
click at [496, 134] on span "Configuration" at bounding box center [477, 143] width 84 height 20
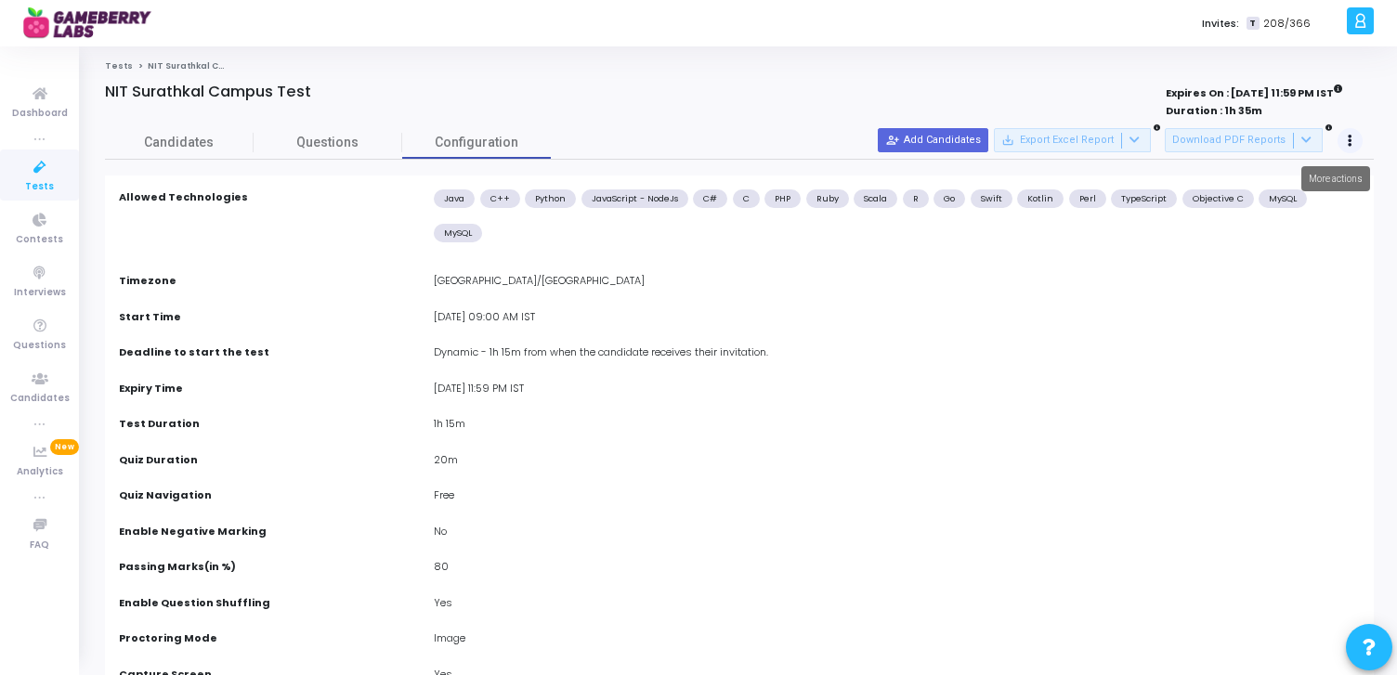
click at [1352, 142] on button at bounding box center [1351, 141] width 26 height 26
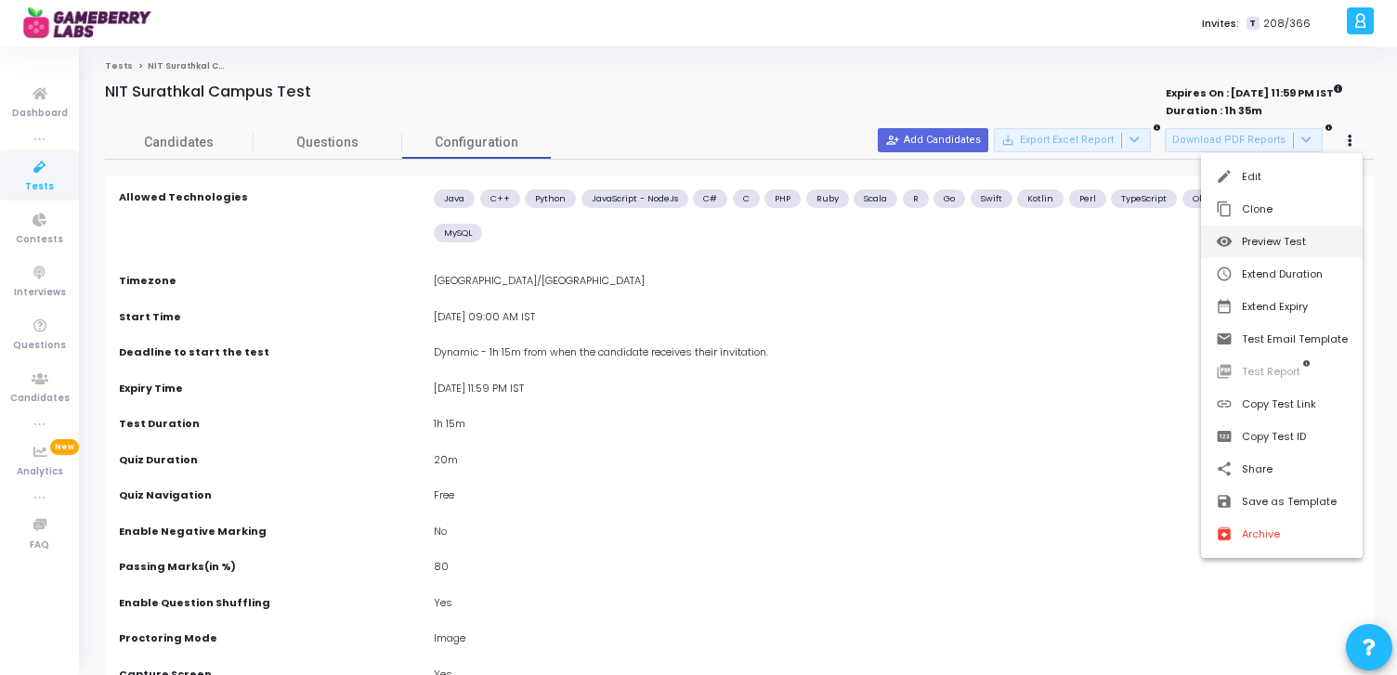
click at [1294, 241] on button "visibility Preview Test" at bounding box center [1282, 242] width 162 height 33
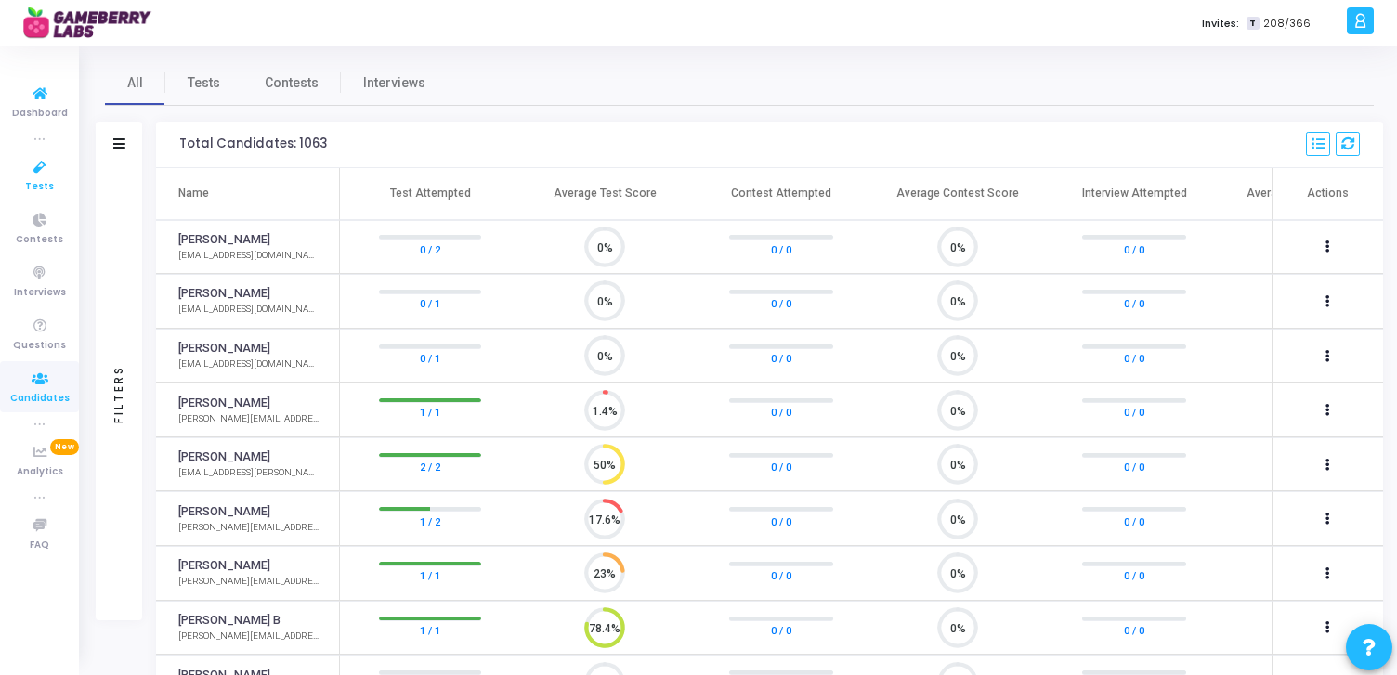
click at [42, 195] on link "Tests" at bounding box center [39, 175] width 79 height 51
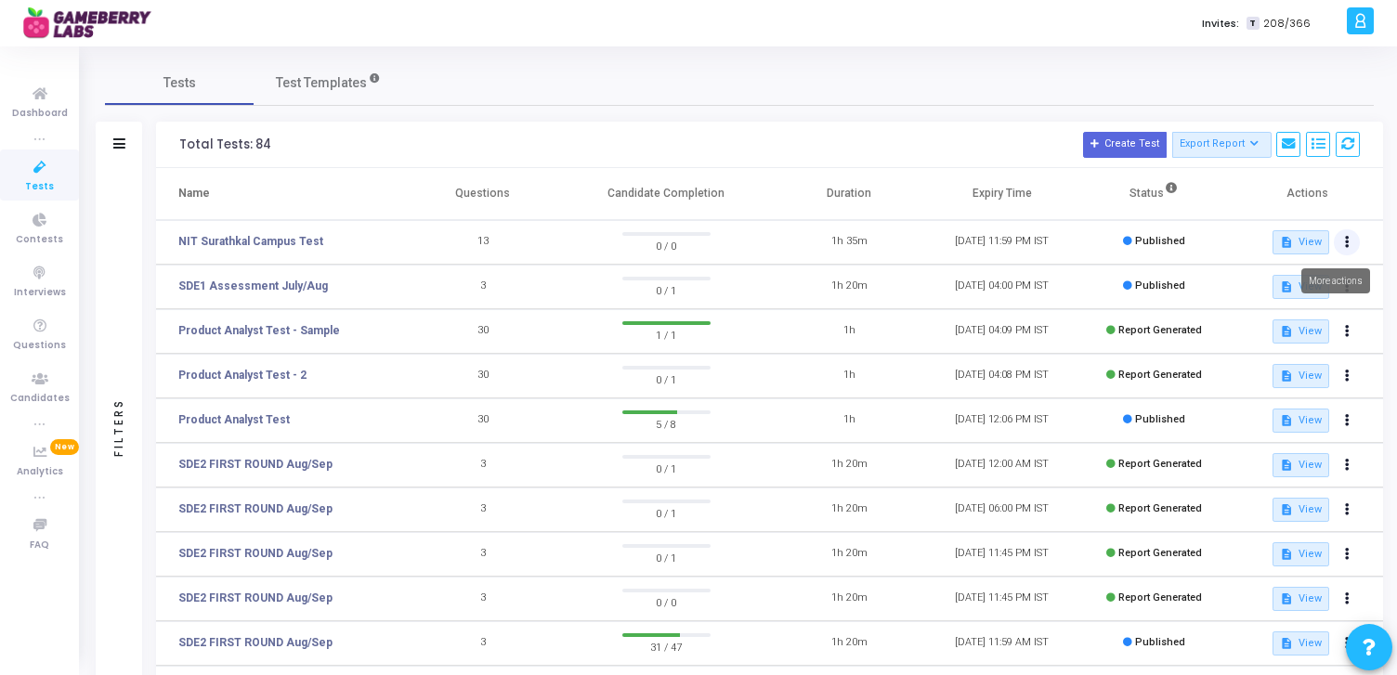
click at [1354, 235] on button at bounding box center [1347, 242] width 26 height 26
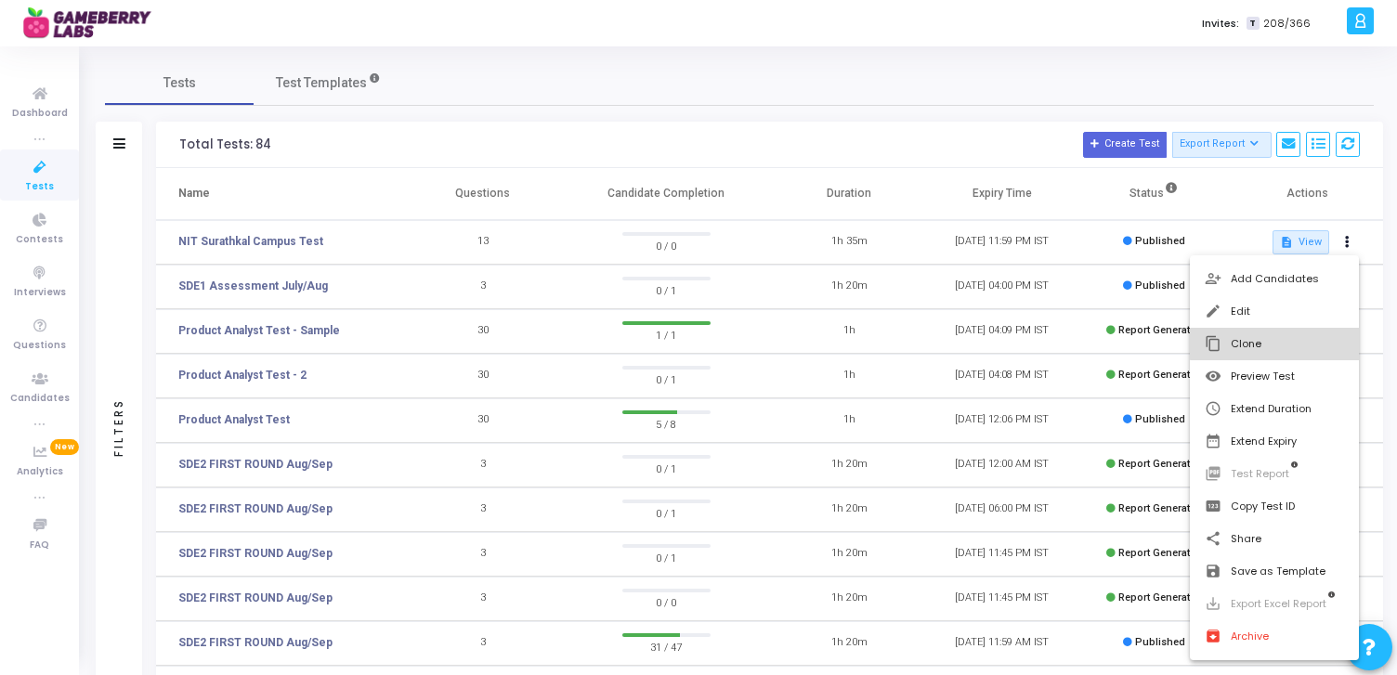
click at [1278, 341] on button "content_copy Clone" at bounding box center [1275, 344] width 170 height 33
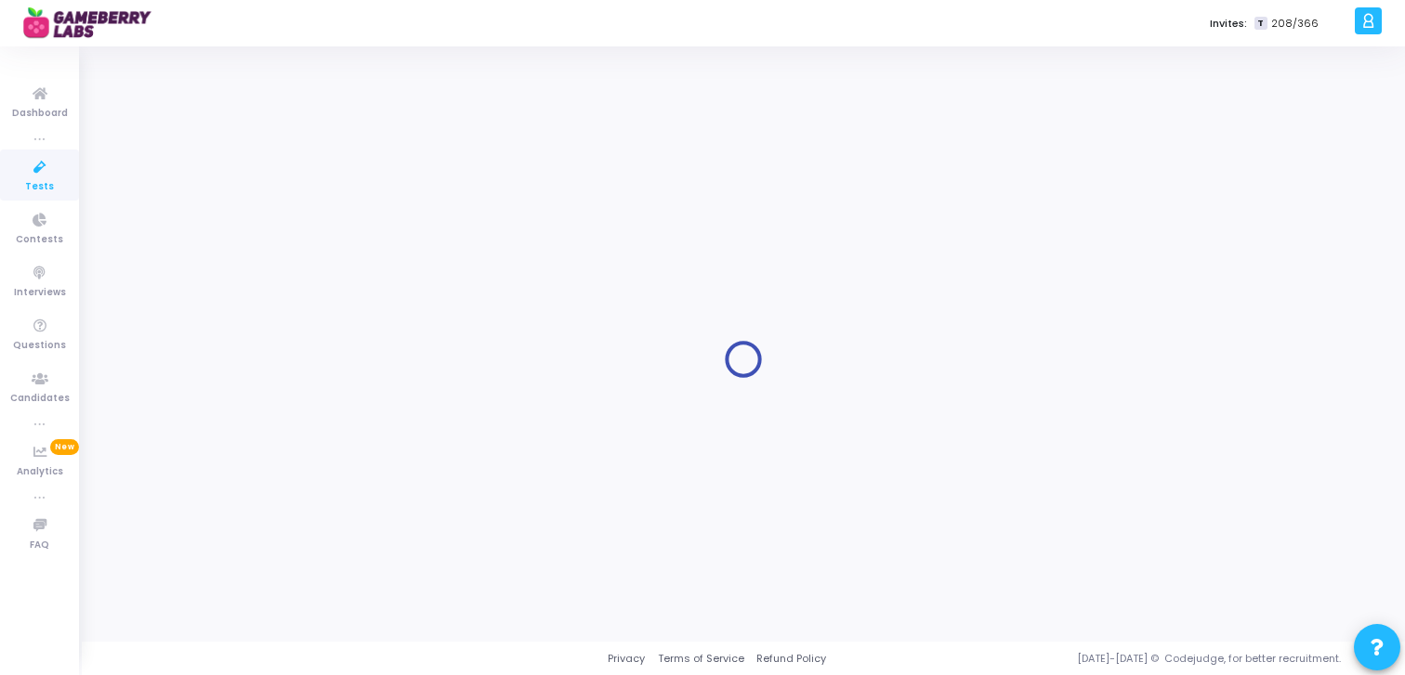
type input "NIT Surathkal Campus Test"
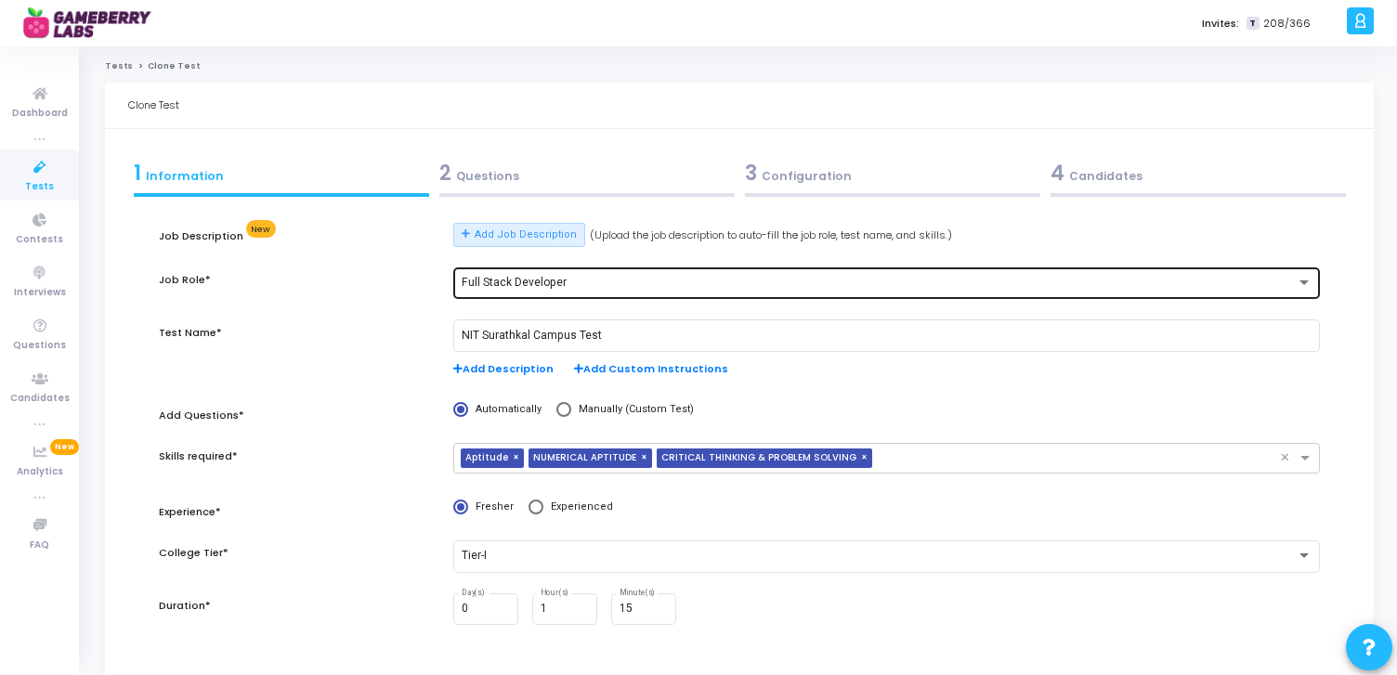
click at [608, 279] on div "Full Stack Developer" at bounding box center [879, 283] width 834 height 13
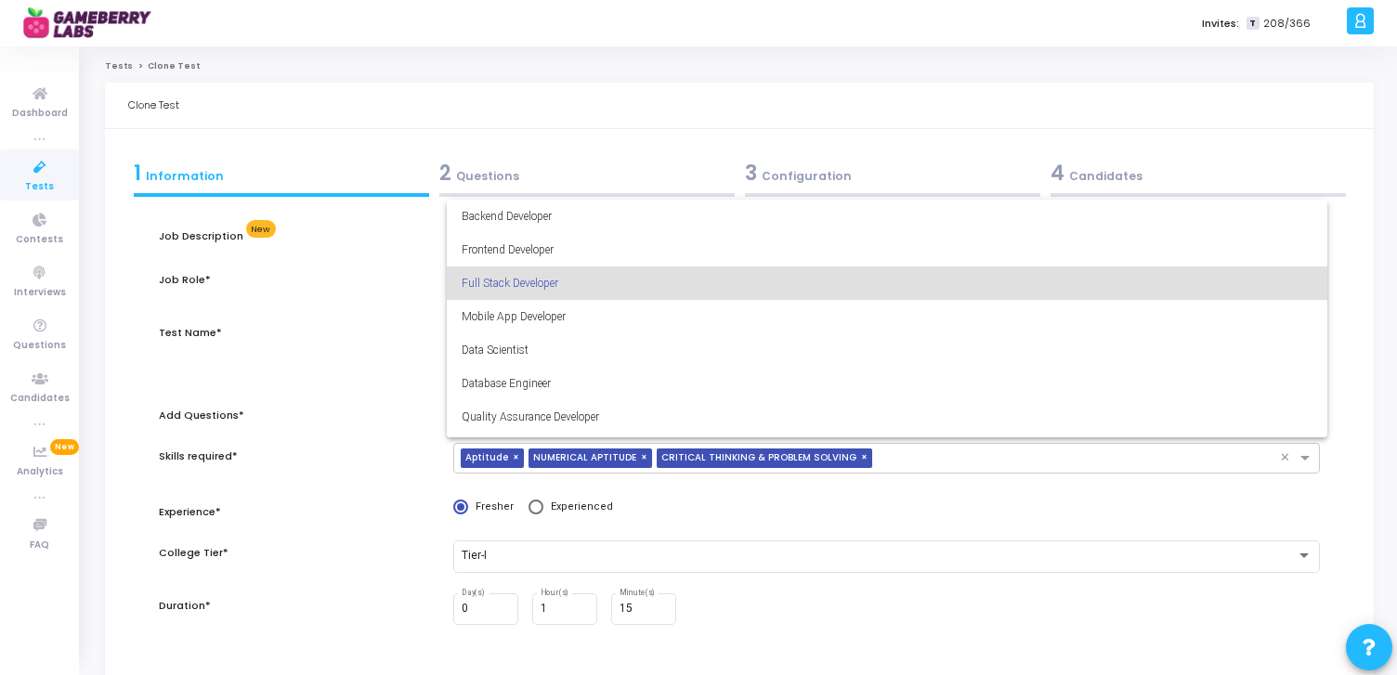
click at [364, 313] on div at bounding box center [698, 337] width 1397 height 675
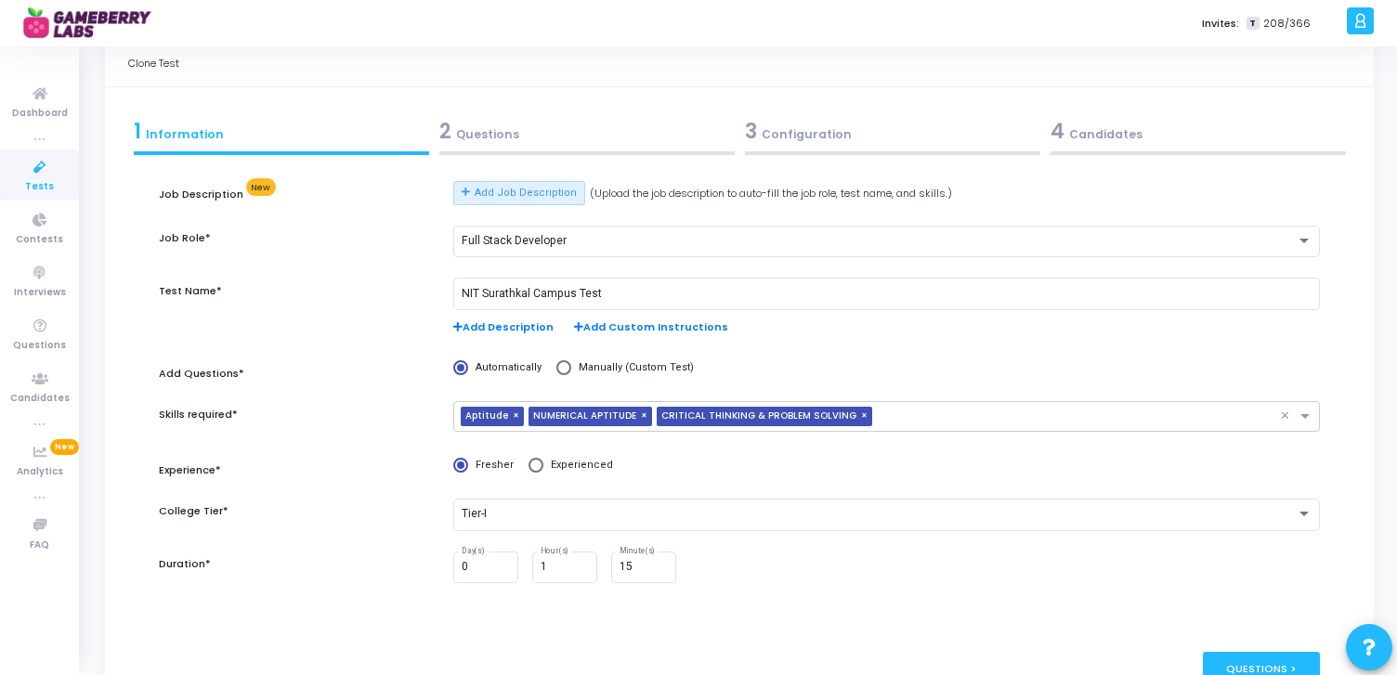
click at [809, 132] on div "3 Configuration" at bounding box center [892, 131] width 295 height 31
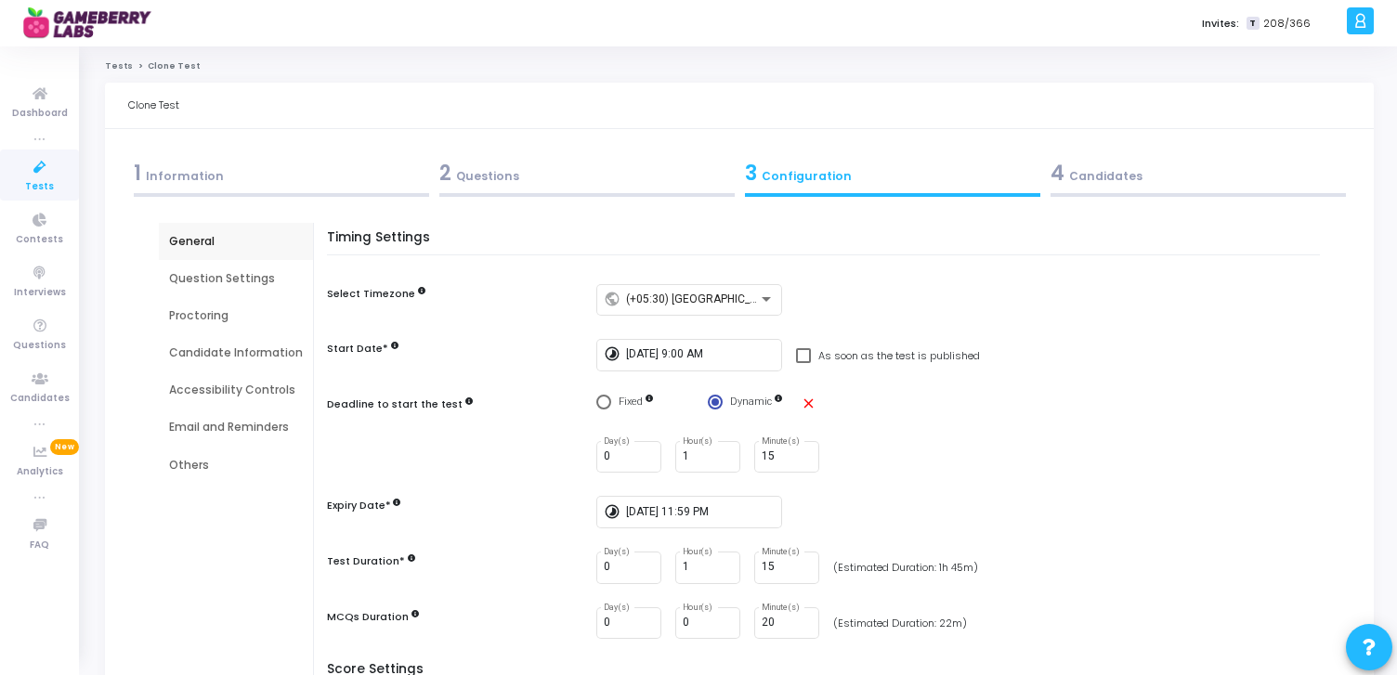
click at [222, 282] on div "Question Settings" at bounding box center [236, 278] width 134 height 17
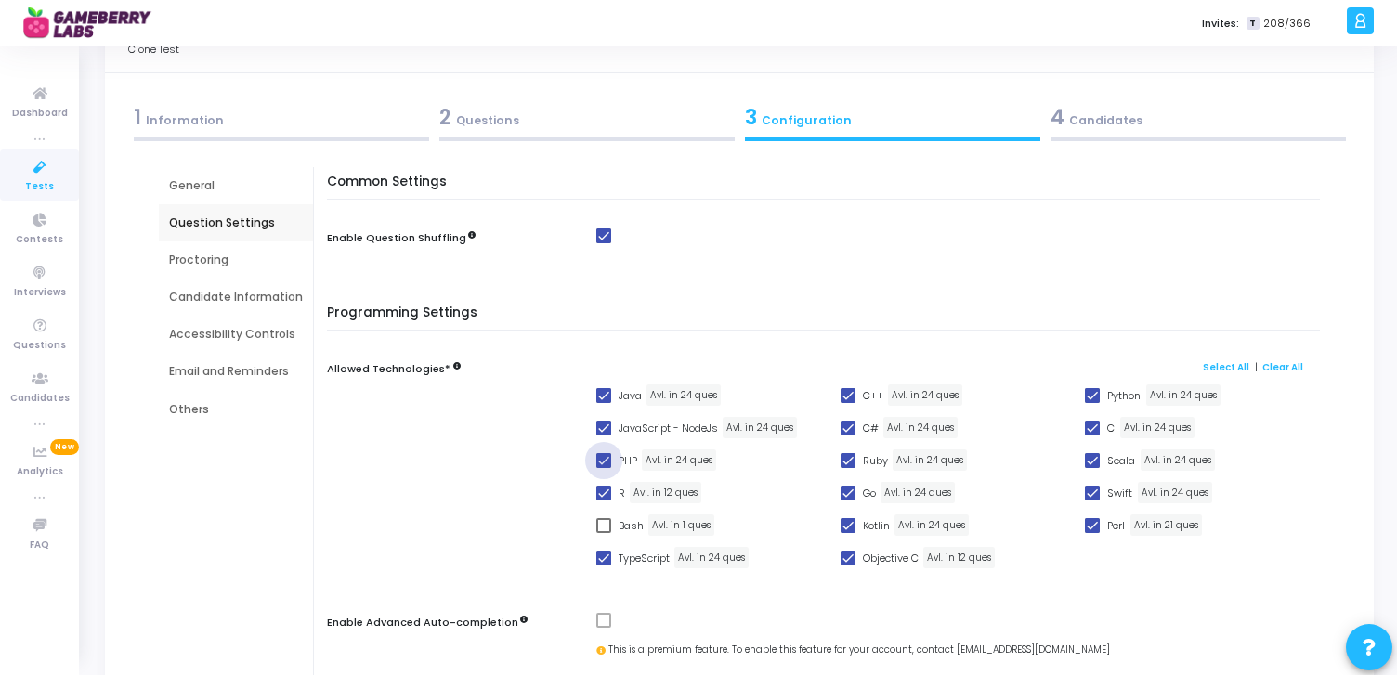
click at [599, 458] on span at bounding box center [603, 460] width 15 height 15
click at [603, 468] on input "PHP" at bounding box center [603, 468] width 1 height 1
checkbox input "false"
click at [604, 492] on span at bounding box center [603, 493] width 15 height 15
click at [604, 501] on input "R" at bounding box center [603, 501] width 1 height 1
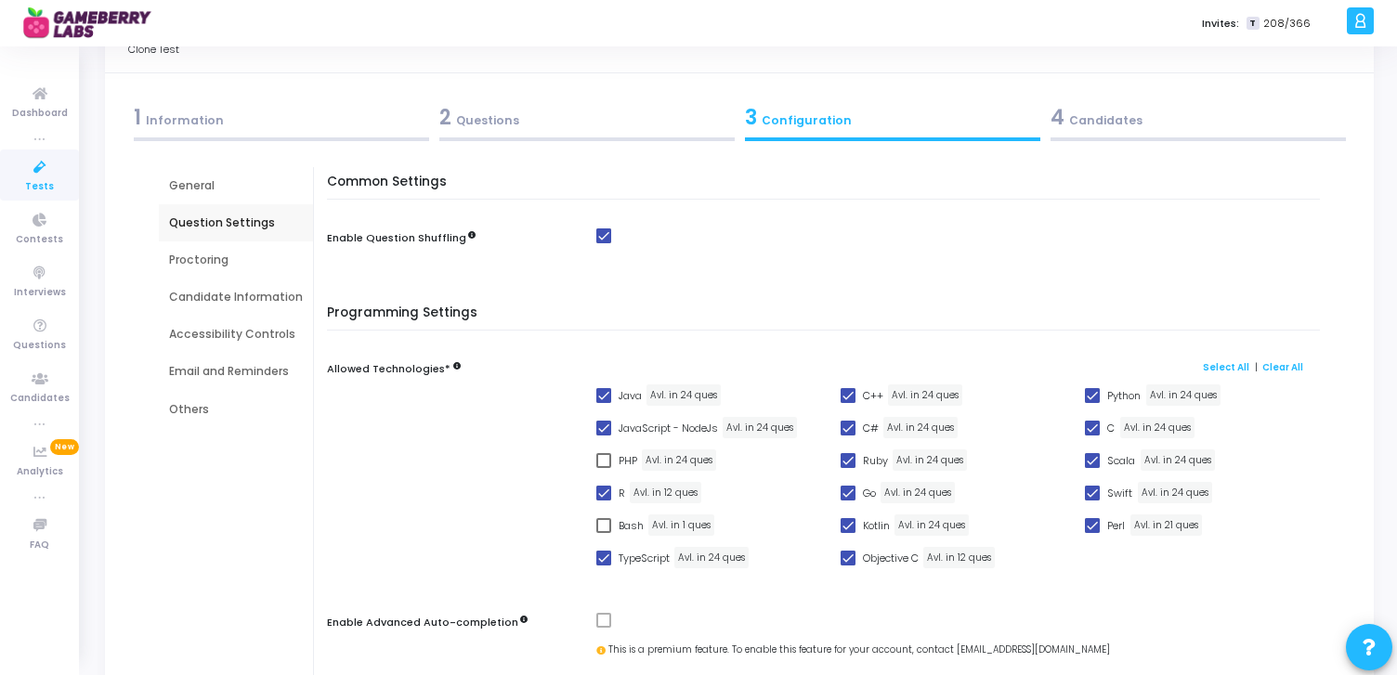
checkbox input "false"
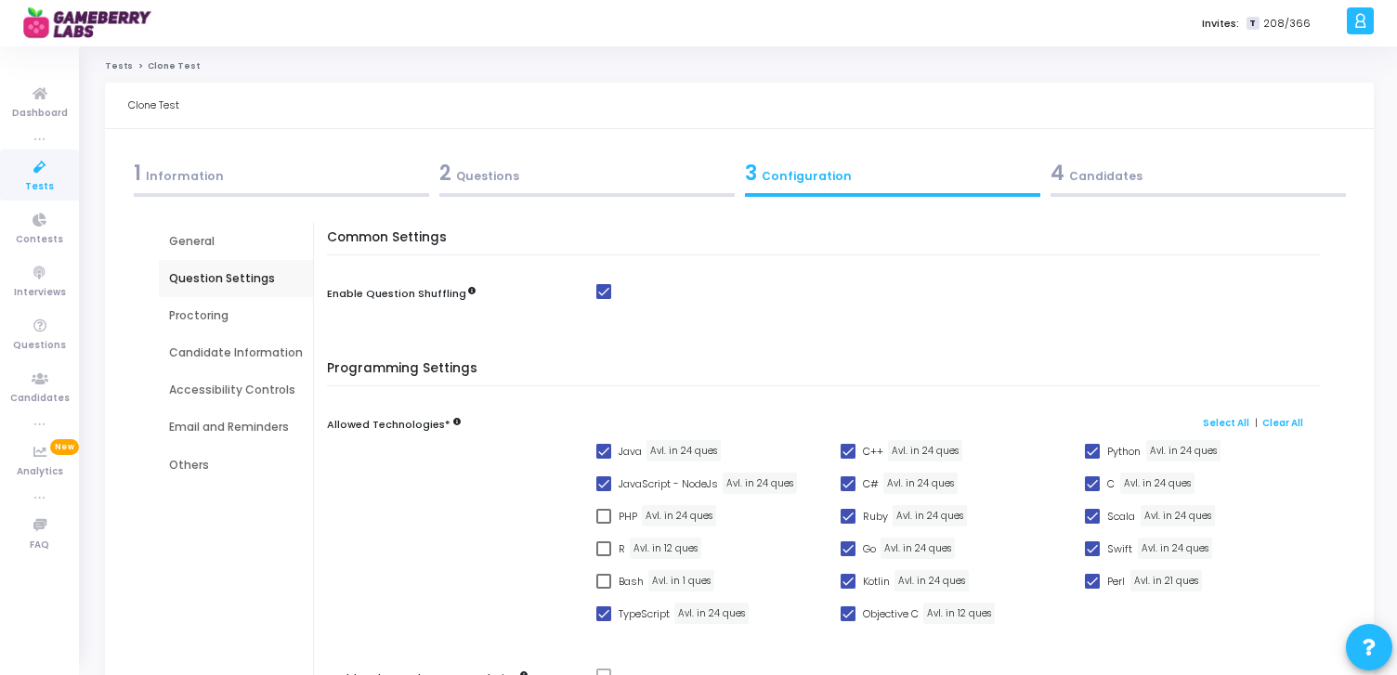
click at [228, 311] on div "Proctoring" at bounding box center [236, 315] width 134 height 17
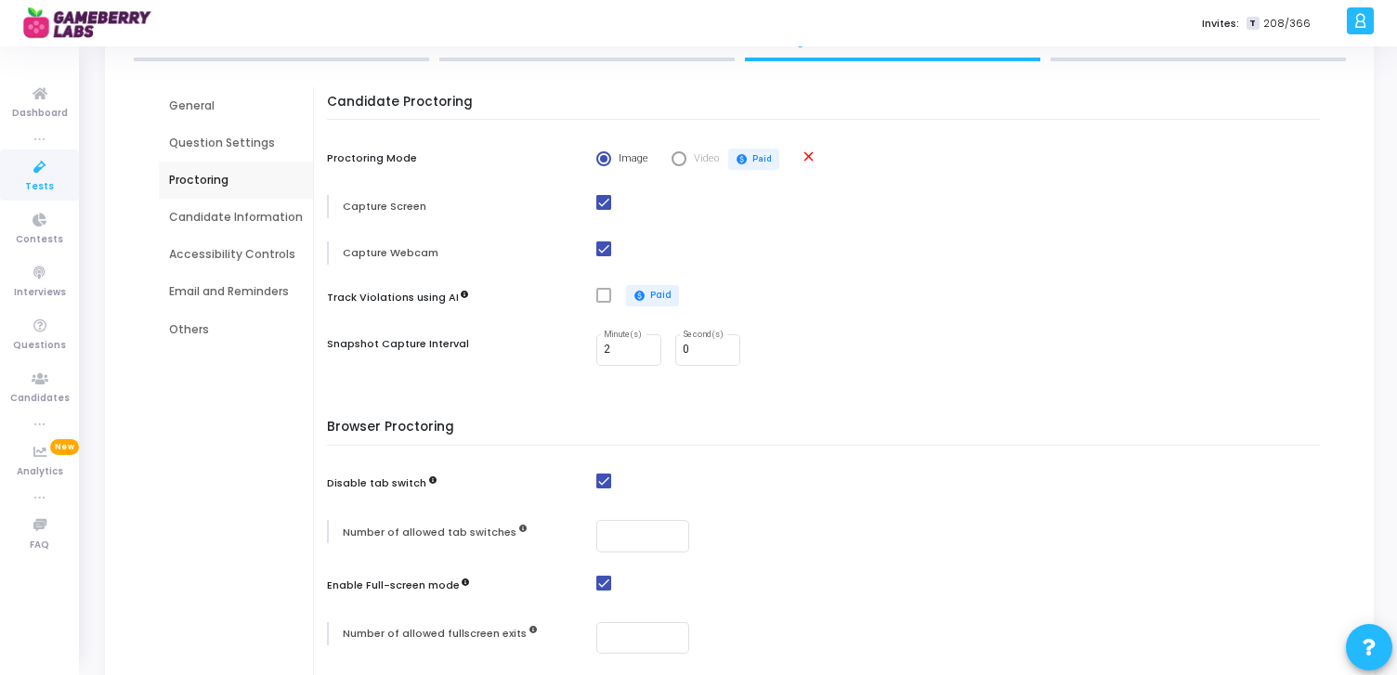
scroll to position [75, 0]
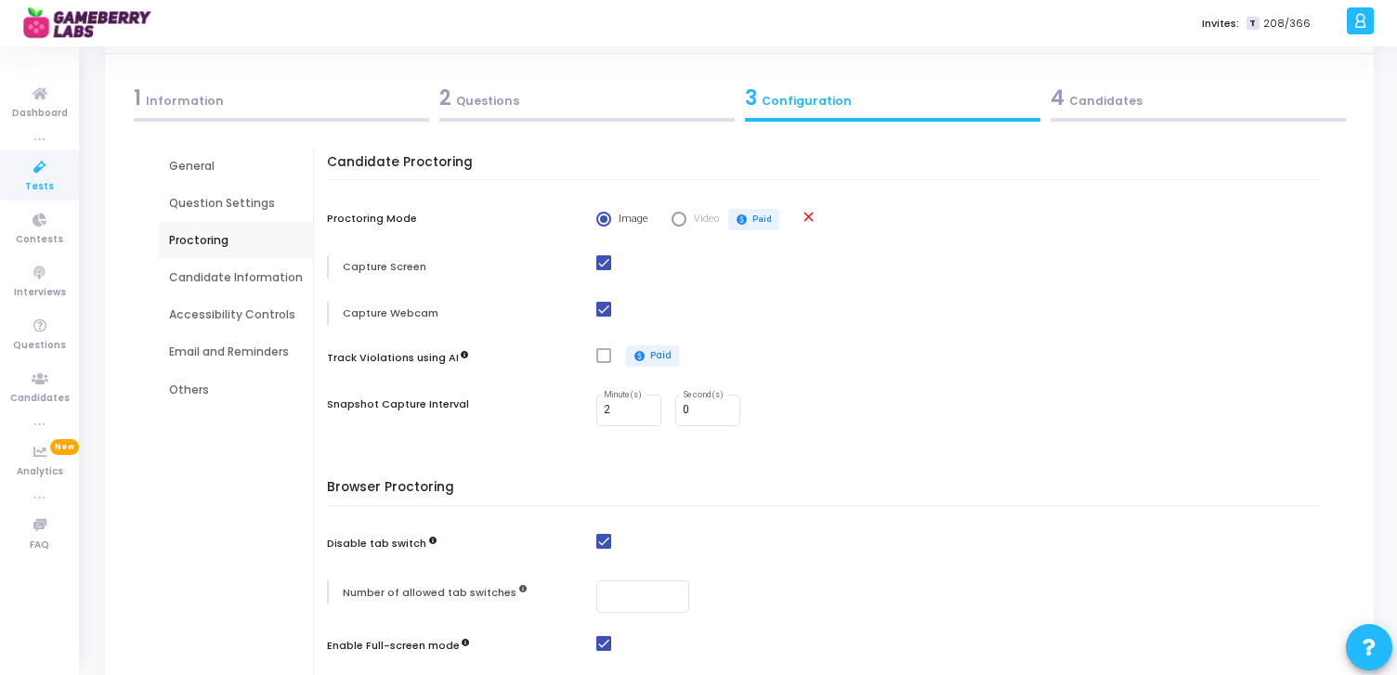
click at [256, 257] on div "Proctoring" at bounding box center [236, 240] width 154 height 37
click at [248, 273] on div "Candidate Information" at bounding box center [236, 277] width 134 height 17
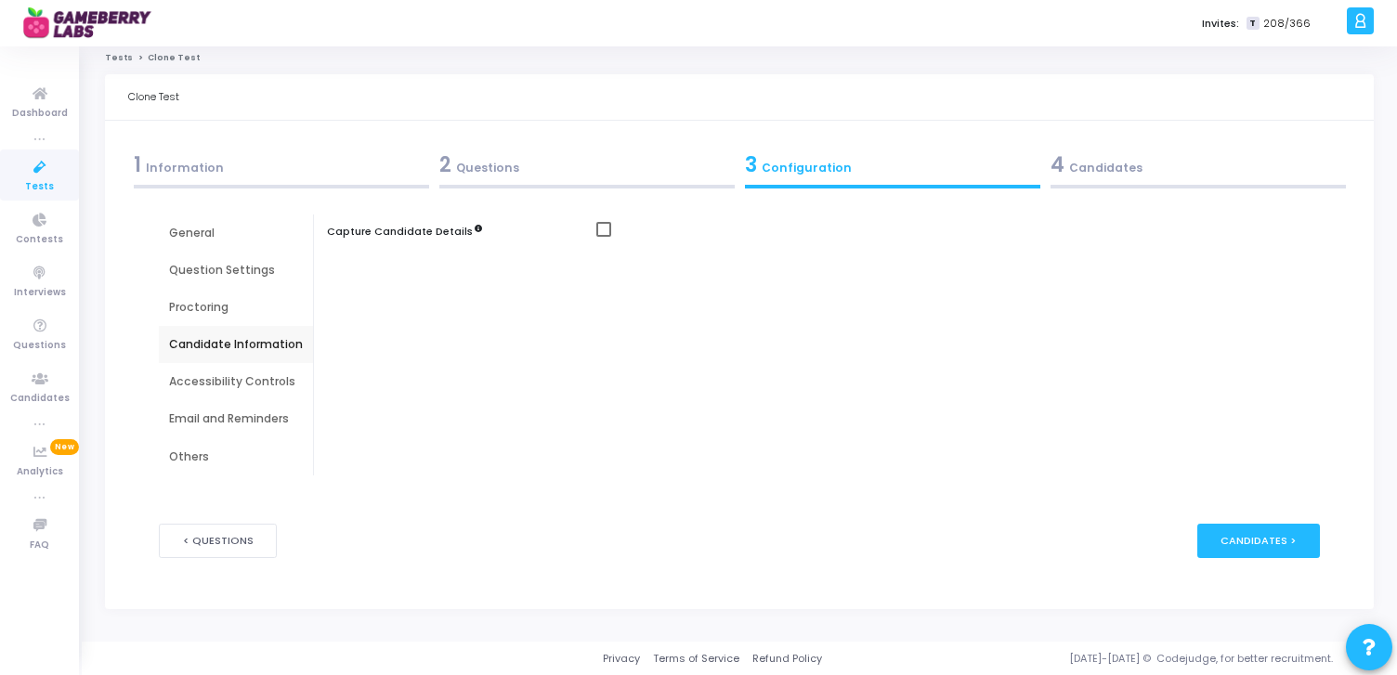
click at [229, 385] on div "Accessibility Controls" at bounding box center [236, 381] width 134 height 17
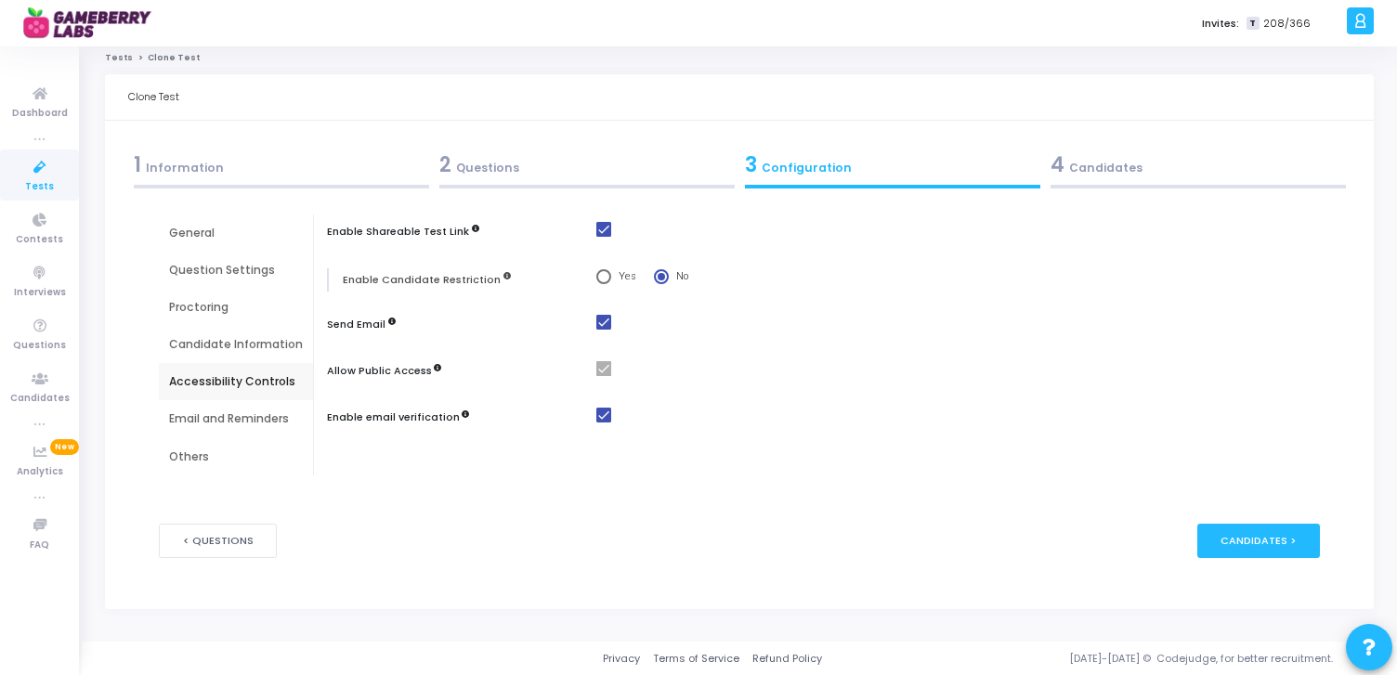
click at [226, 416] on div "Email and Reminders" at bounding box center [236, 419] width 134 height 17
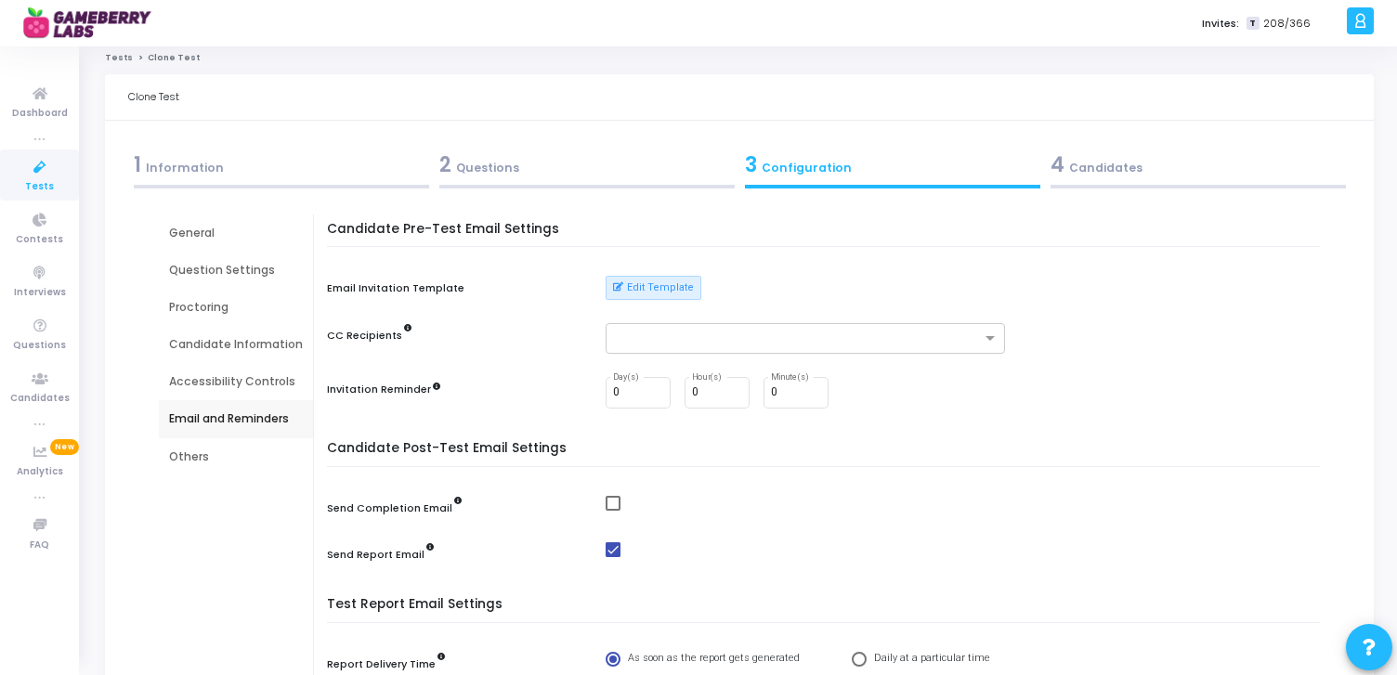
click at [221, 385] on div "Accessibility Controls" at bounding box center [236, 381] width 134 height 17
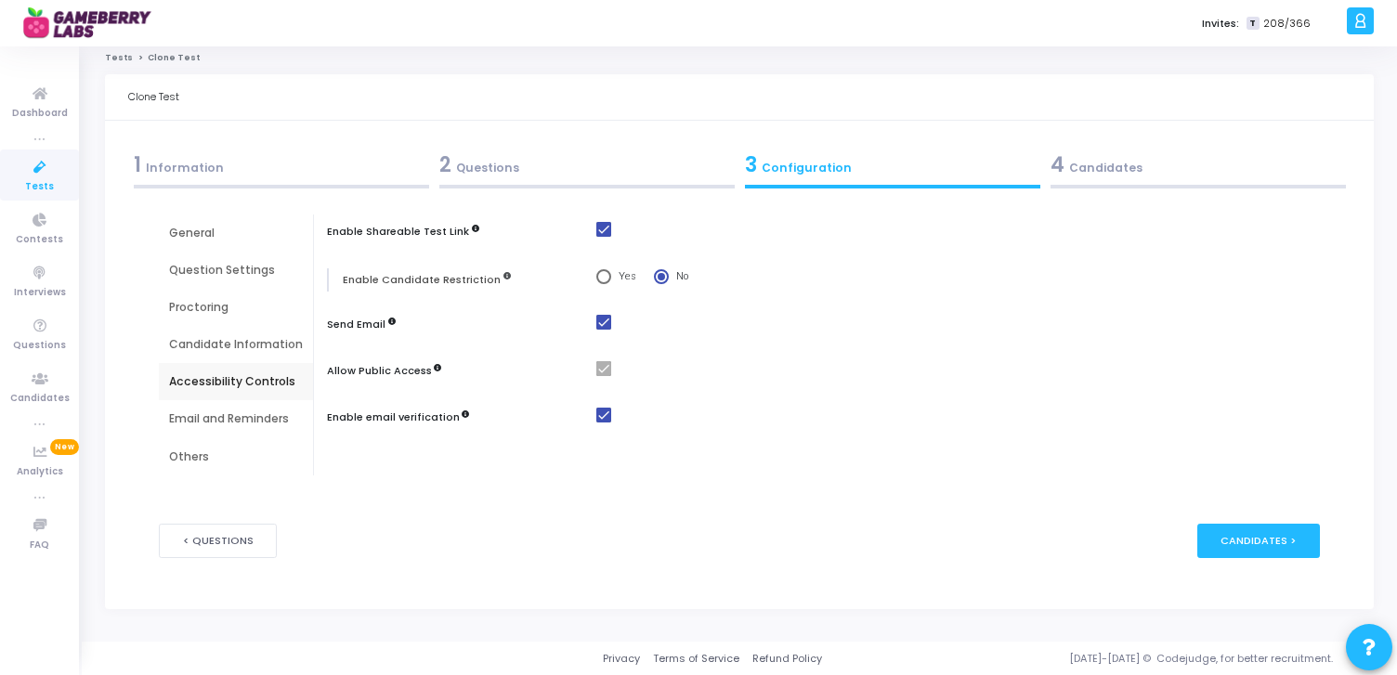
click at [203, 442] on div "Others" at bounding box center [236, 456] width 154 height 37
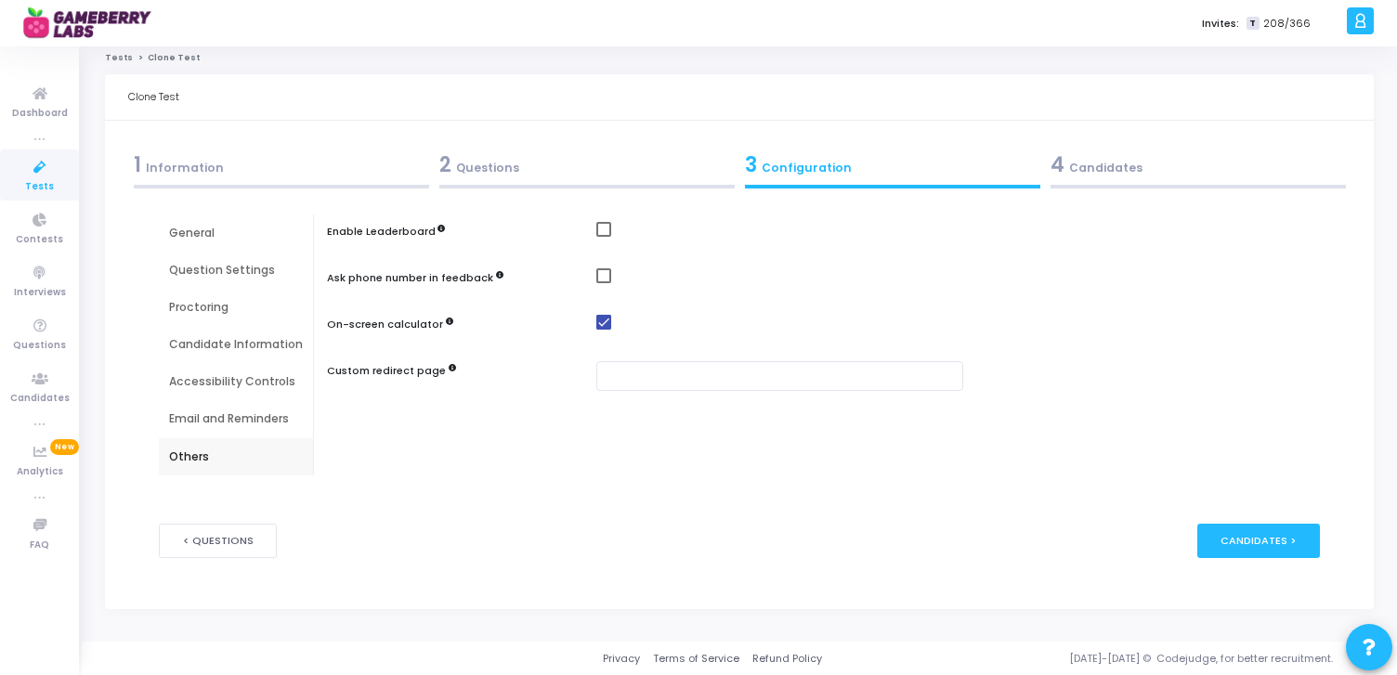
click at [199, 225] on div "General" at bounding box center [236, 233] width 134 height 17
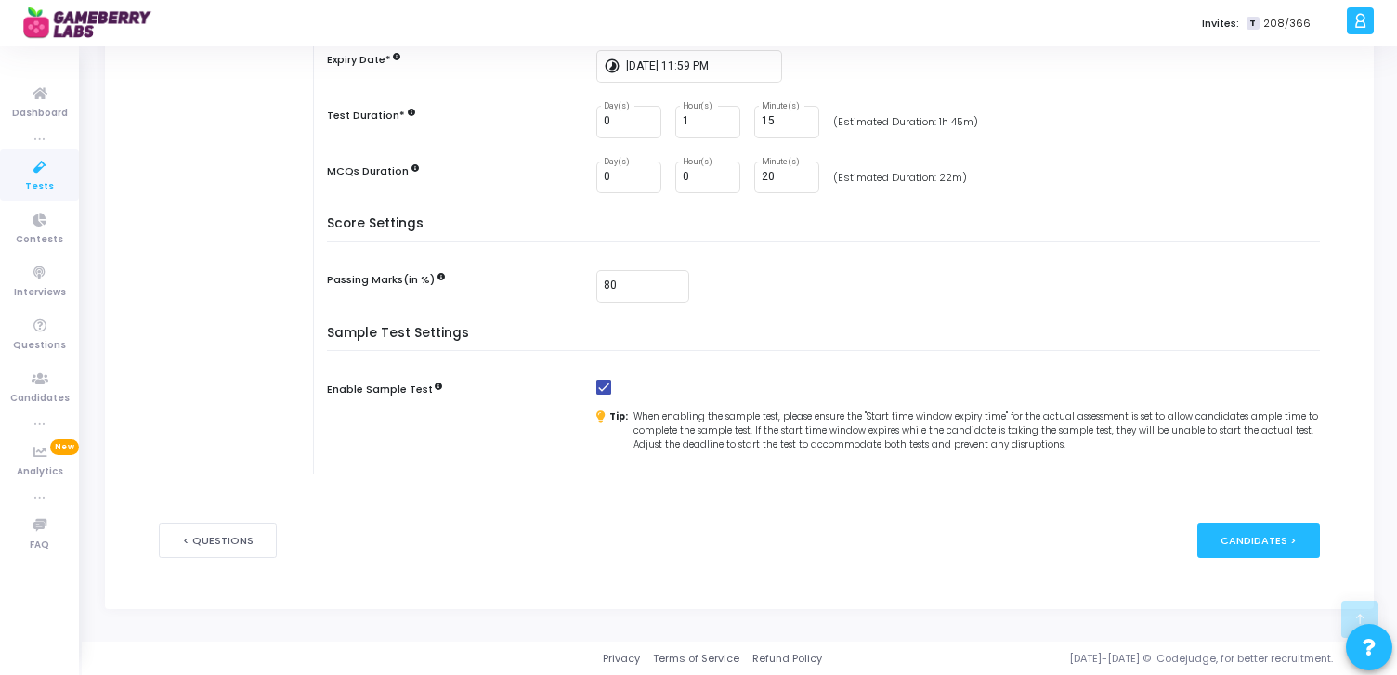
scroll to position [0, 0]
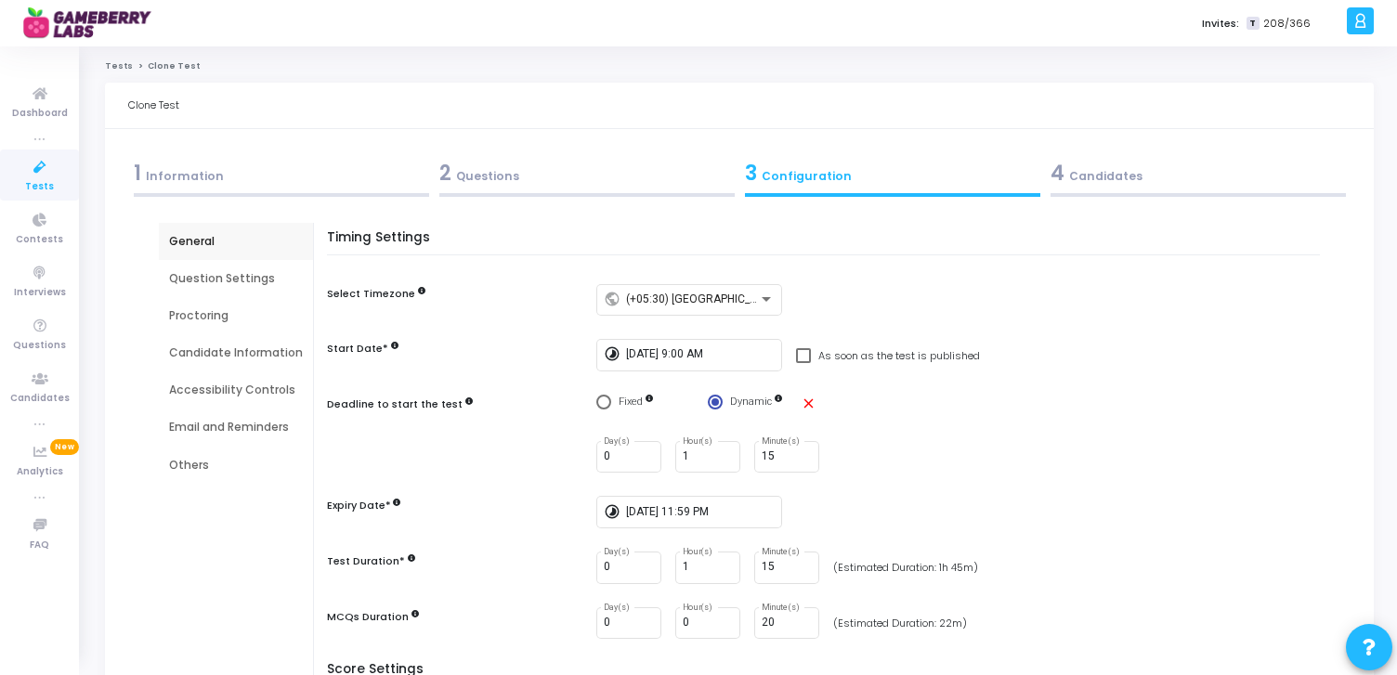
click at [689, 14] on div "Invites: T 208/366" at bounding box center [764, 23] width 1156 height 46
